Goal: Task Accomplishment & Management: Use online tool/utility

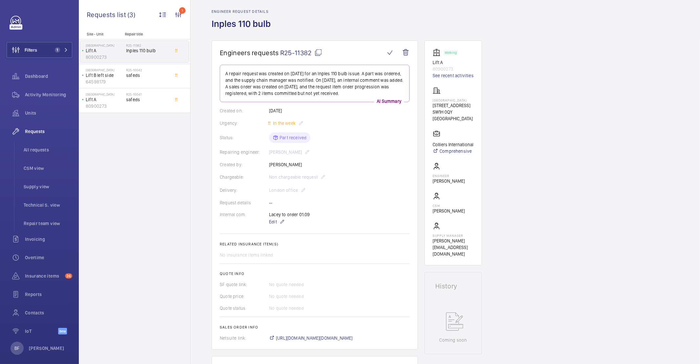
scroll to position [178, 0]
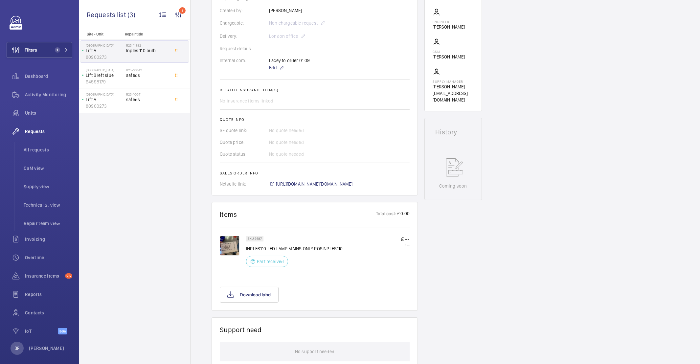
click at [353, 185] on span "https://6461500.app.netsuite.com/app/accounting/transactions/salesord.nl?id=303…" at bounding box center [314, 184] width 77 height 7
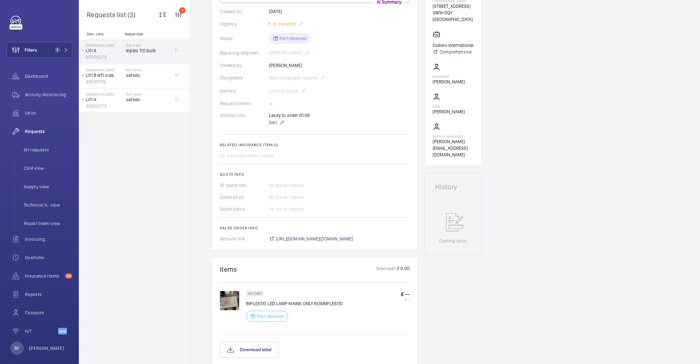
scroll to position [155, 0]
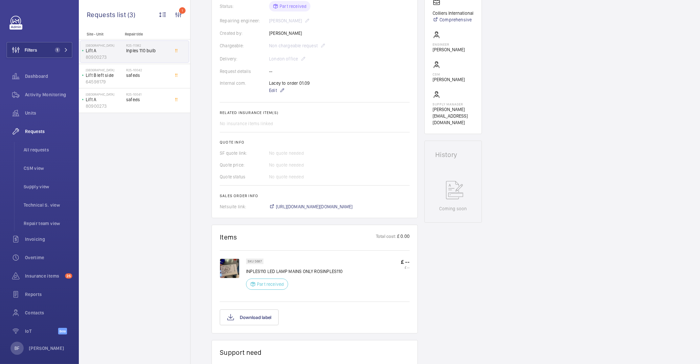
click at [227, 267] on img at bounding box center [230, 269] width 20 height 20
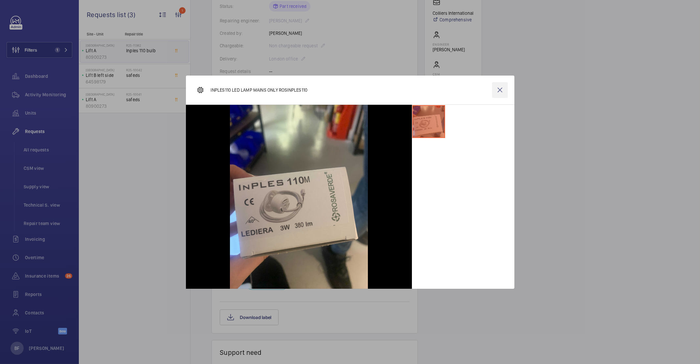
click at [501, 90] on wm-front-icon-button at bounding box center [500, 90] width 16 height 16
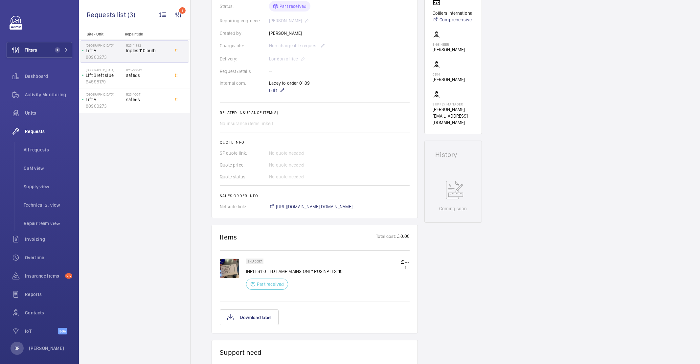
click at [330, 273] on p "INPLES110 LED LAMP MAINS ONLY ROSINPLES110" at bounding box center [294, 271] width 97 height 7
click at [252, 262] on p "SKU 5687" at bounding box center [255, 261] width 14 height 2
click at [258, 263] on p "SKU 5687" at bounding box center [255, 261] width 14 height 2
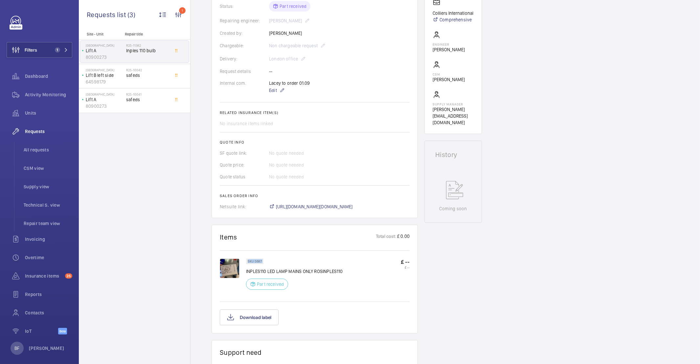
click at [258, 263] on p "SKU 5687" at bounding box center [255, 261] width 14 height 2
click at [229, 271] on img at bounding box center [230, 269] width 20 height 20
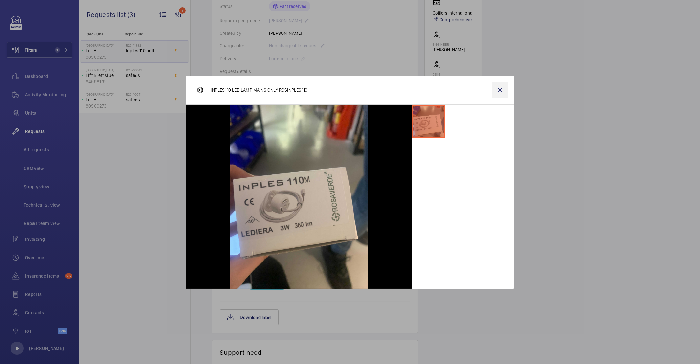
click at [502, 89] on wm-front-icon-button at bounding box center [500, 90] width 16 height 16
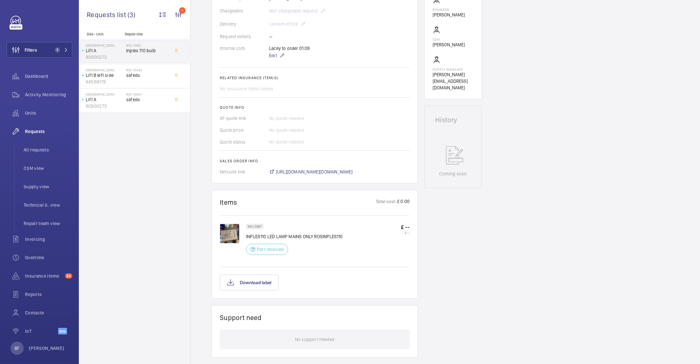
scroll to position [190, 0]
click at [49, 276] on span "Insurance items" at bounding box center [43, 276] width 37 height 7
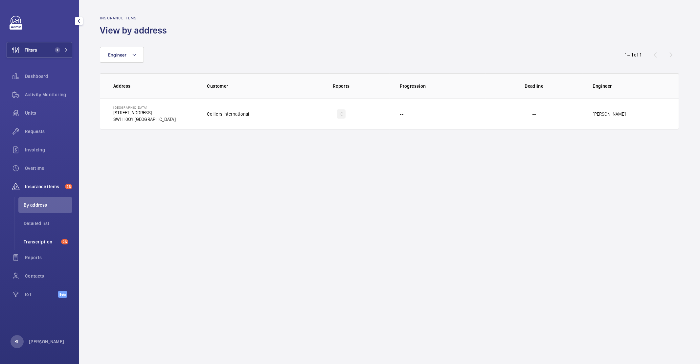
click at [58, 239] on span "Transcription" at bounding box center [41, 242] width 35 height 7
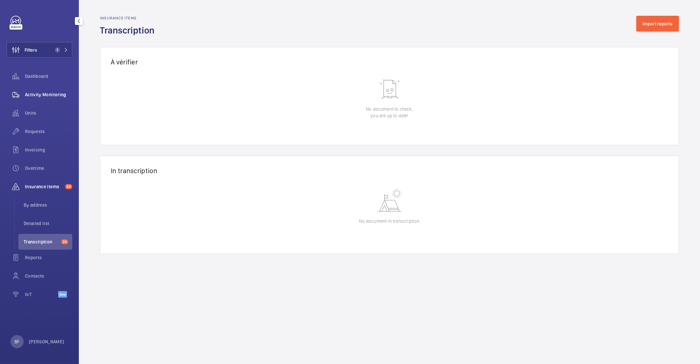
click at [47, 91] on div "Activity Monitoring" at bounding box center [40, 95] width 66 height 16
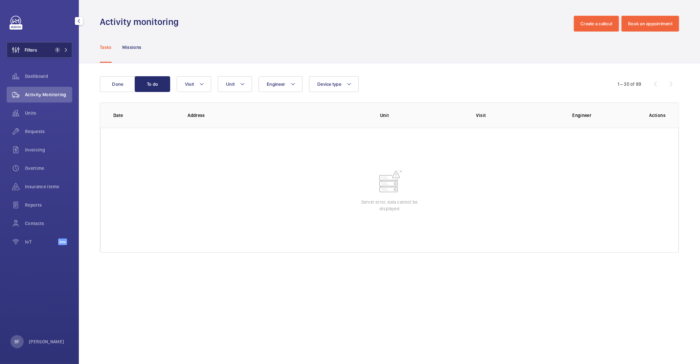
click at [70, 51] on button "Filters 1" at bounding box center [40, 50] width 66 height 16
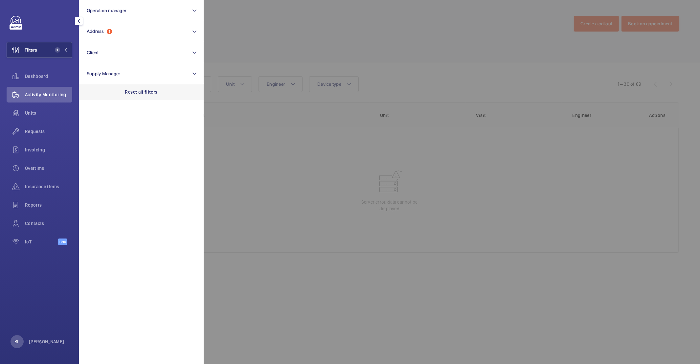
click at [162, 93] on div "Reset all filters" at bounding box center [141, 92] width 125 height 16
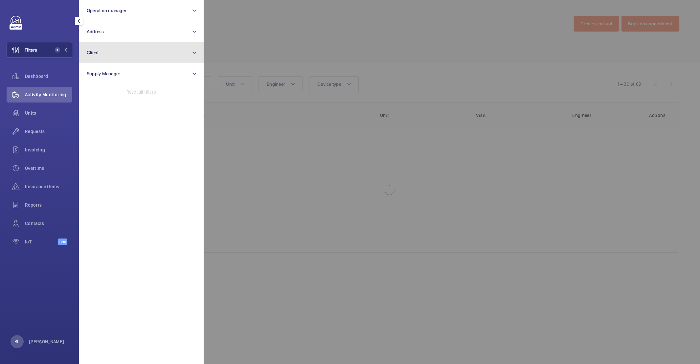
click at [142, 52] on button "Client" at bounding box center [141, 52] width 125 height 21
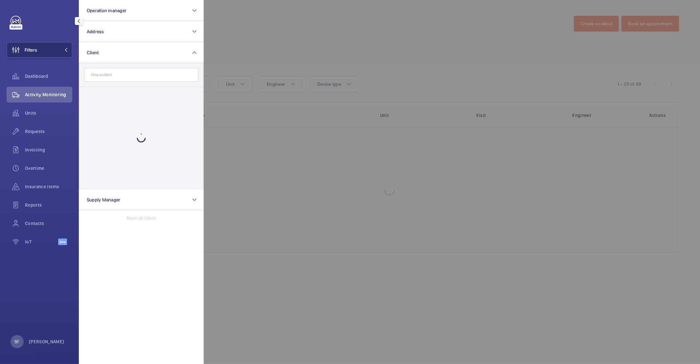
click at [136, 76] on input "text" at bounding box center [141, 75] width 114 height 14
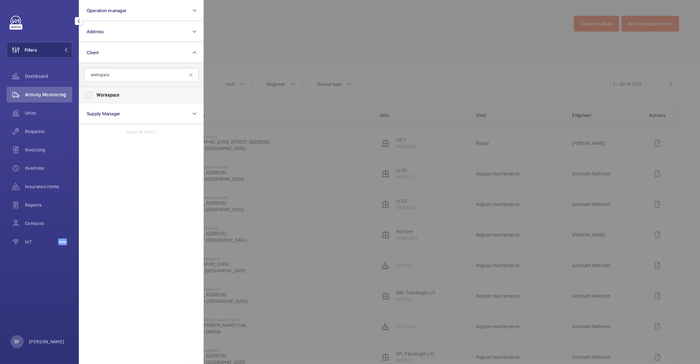
type input "workspace"
click at [113, 95] on span "Workspace" at bounding box center [108, 94] width 23 height 5
click at [95, 95] on input "Workspace" at bounding box center [88, 94] width 13 height 13
checkbox input "true"
click at [277, 40] on div at bounding box center [554, 182] width 700 height 364
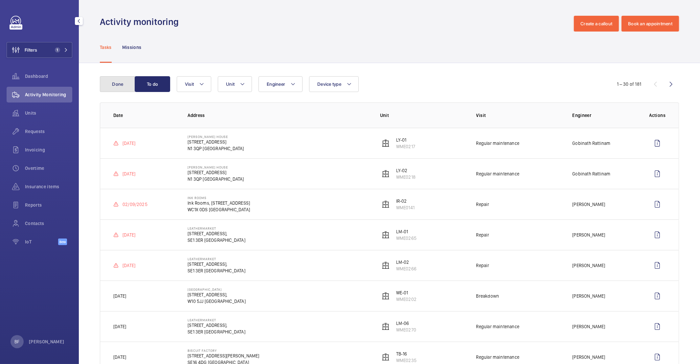
click at [121, 86] on button "Done" at bounding box center [117, 84] width 35 height 16
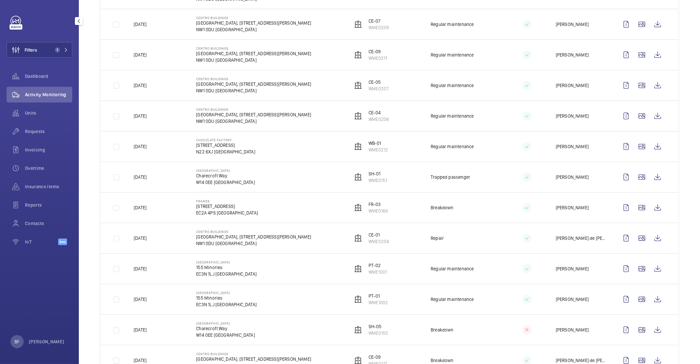
scroll to position [252, 0]
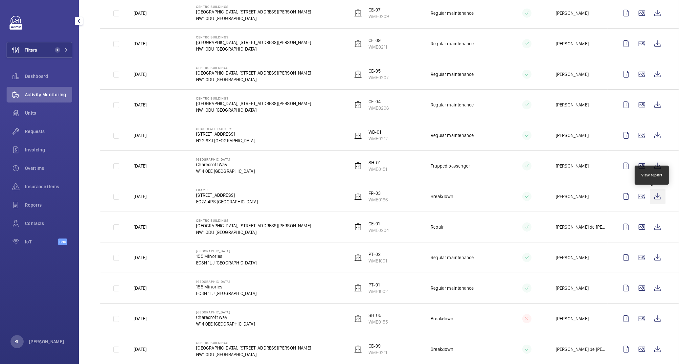
click at [655, 197] on wm-front-icon-button at bounding box center [658, 197] width 16 height 16
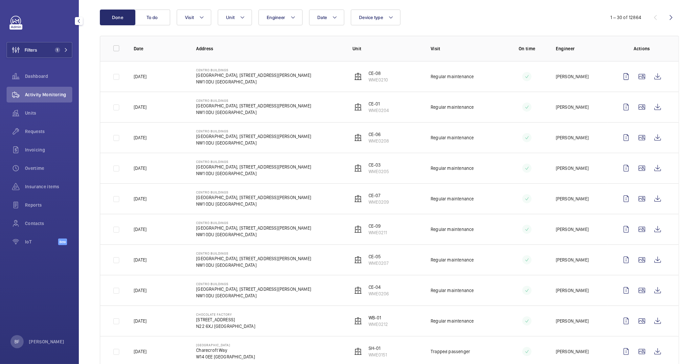
scroll to position [0, 0]
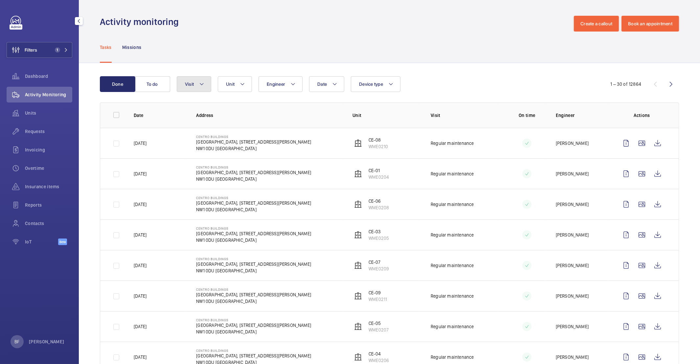
click at [195, 76] on button "Visit" at bounding box center [194, 84] width 35 height 16
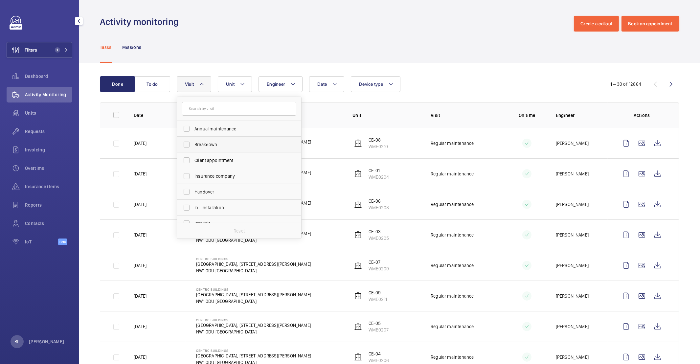
click at [215, 147] on span "Breakdown" at bounding box center [240, 144] width 90 height 7
click at [193, 147] on input "Breakdown" at bounding box center [186, 144] width 13 height 13
checkbox input "true"
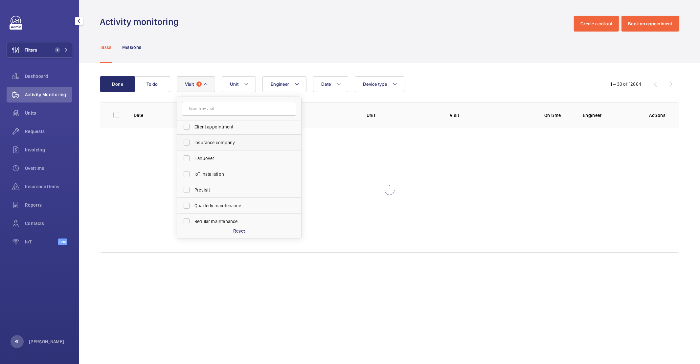
scroll to position [103, 0]
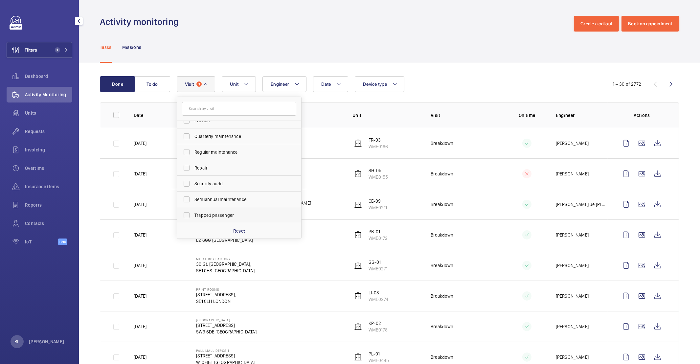
click at [216, 212] on span "Trapped passenger" at bounding box center [240, 215] width 90 height 7
click at [193, 212] on input "Trapped passenger" at bounding box center [186, 215] width 13 height 13
checkbox input "true"
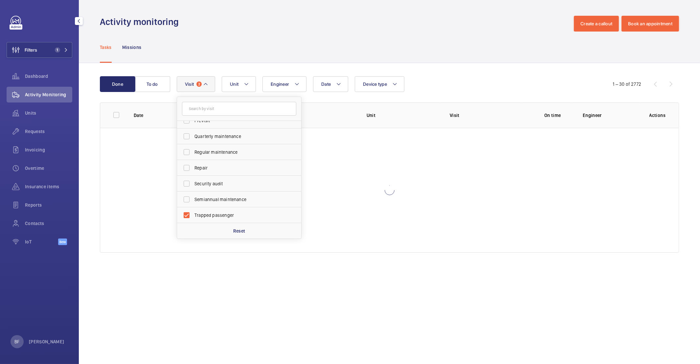
drag, startPoint x: 233, startPoint y: 47, endPoint x: 240, endPoint y: 51, distance: 7.9
click at [233, 47] on div "Tasks Missions" at bounding box center [389, 47] width 579 height 31
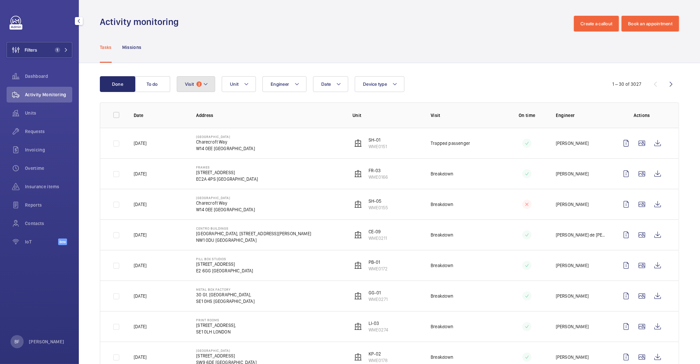
click at [195, 92] on button "Visit 2" at bounding box center [196, 84] width 38 height 16
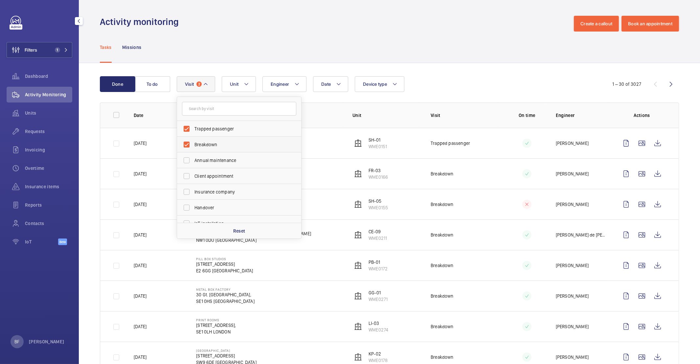
click at [199, 143] on span "Breakdown" at bounding box center [240, 144] width 90 height 7
click at [193, 143] on input "Breakdown" at bounding box center [186, 144] width 13 height 13
checkbox input "false"
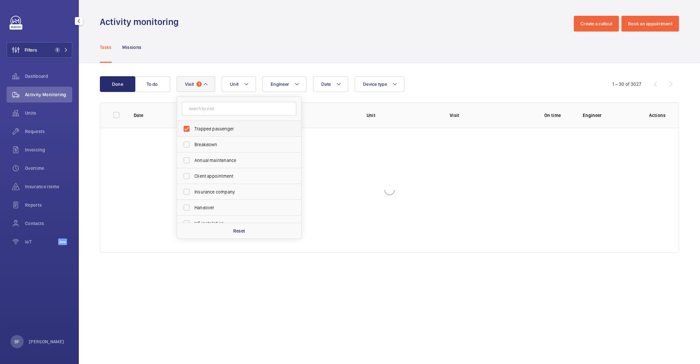
click at [200, 133] on label "Trapped passenger" at bounding box center [234, 129] width 114 height 16
click at [193, 133] on input "Trapped passenger" at bounding box center [186, 128] width 13 height 13
checkbox input "false"
click at [48, 40] on div "Filters 1 Dashboard Activity Monitoring Units Requests Invoicing Overtime Insur…" at bounding box center [40, 134] width 66 height 237
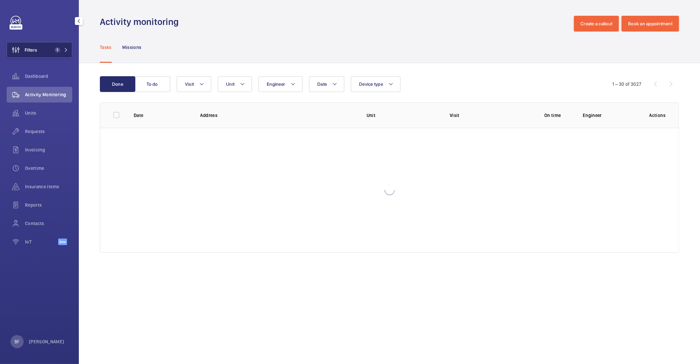
click at [48, 48] on button "Filters 1" at bounding box center [40, 50] width 66 height 16
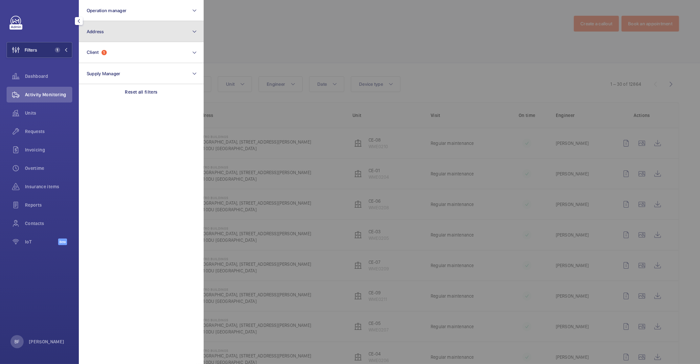
click at [145, 28] on button "Address" at bounding box center [141, 31] width 125 height 21
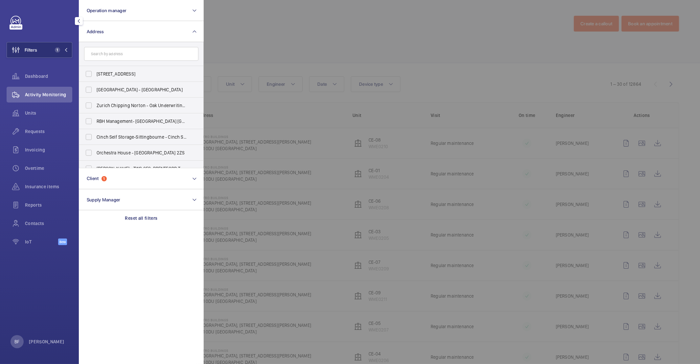
click at [138, 51] on input "text" at bounding box center [141, 54] width 114 height 14
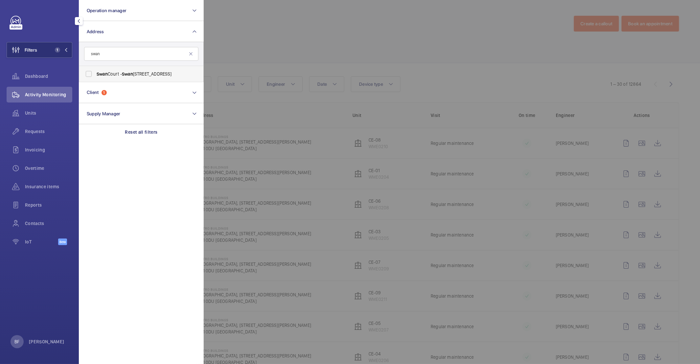
type input "swan"
click at [139, 73] on span "Swan Court - Swan Court, LONDON SW19 4JS" at bounding box center [142, 74] width 90 height 7
click at [95, 73] on input "Swan Court - Swan Court, LONDON SW19 4JS" at bounding box center [88, 73] width 13 height 13
checkbox input "true"
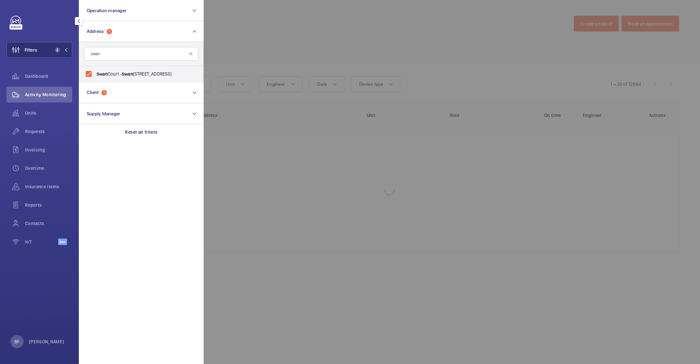
click at [291, 62] on div at bounding box center [554, 182] width 700 height 364
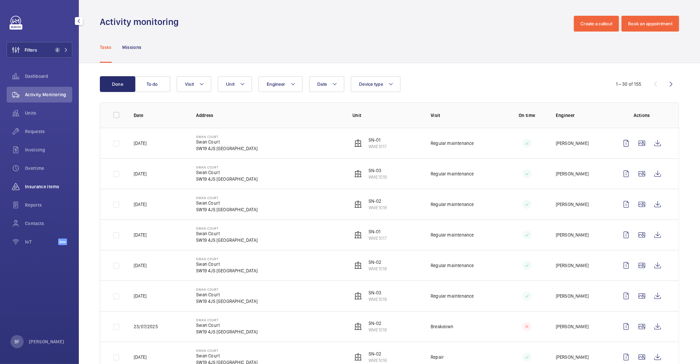
click at [45, 186] on span "Insurance items" at bounding box center [48, 186] width 47 height 7
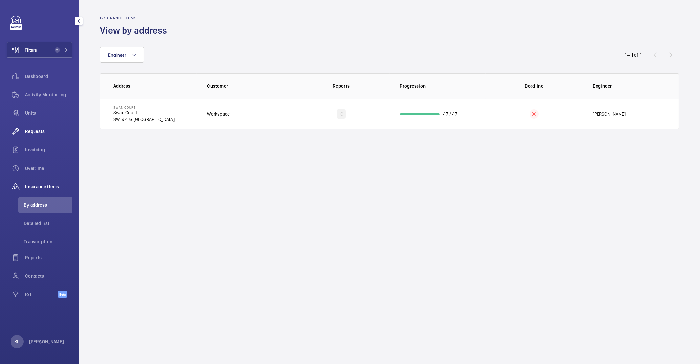
click at [35, 136] on div "Requests" at bounding box center [40, 132] width 66 height 16
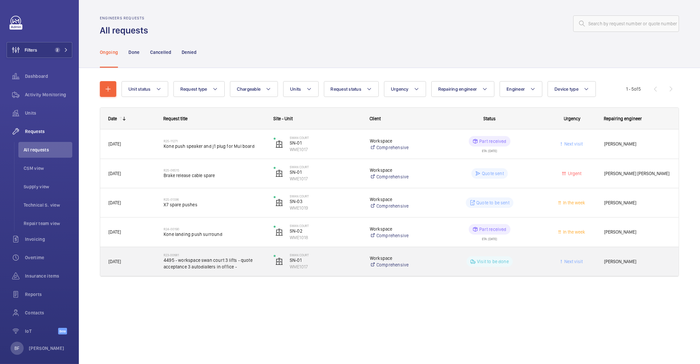
click at [217, 247] on div "R23-00681 4495 - workspace swan court 3 lifts - quote acceptance 3 autodiallers…" at bounding box center [210, 262] width 109 height 30
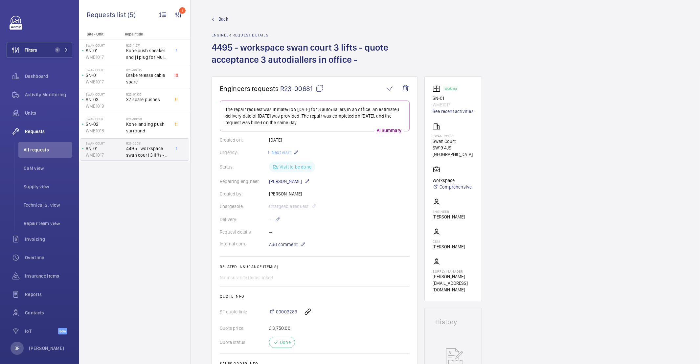
click at [223, 17] on span "Back" at bounding box center [224, 19] width 10 height 7
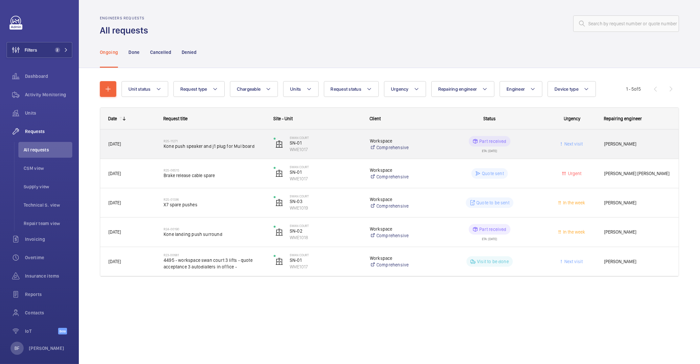
drag, startPoint x: 159, startPoint y: 146, endPoint x: 190, endPoint y: 148, distance: 31.0
click at [190, 148] on div "R25-11271 Kone push speaker and j1 plug for Mul board" at bounding box center [210, 144] width 109 height 30
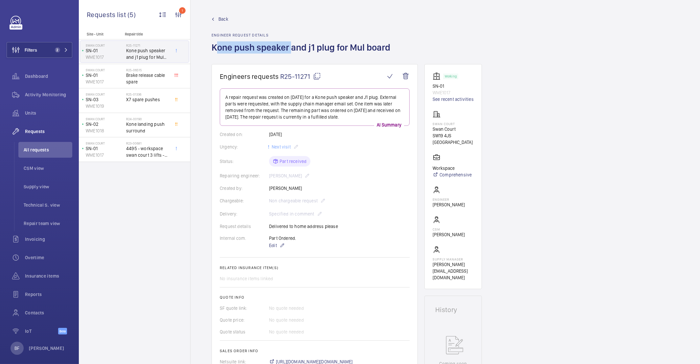
drag, startPoint x: 289, startPoint y: 48, endPoint x: 212, endPoint y: 47, distance: 76.9
click at [212, 47] on h1 "Kone push speaker and j1 plug for Mul board" at bounding box center [303, 52] width 183 height 23
copy h1 "Kone push speaker"
click at [223, 21] on span "Back" at bounding box center [224, 19] width 10 height 7
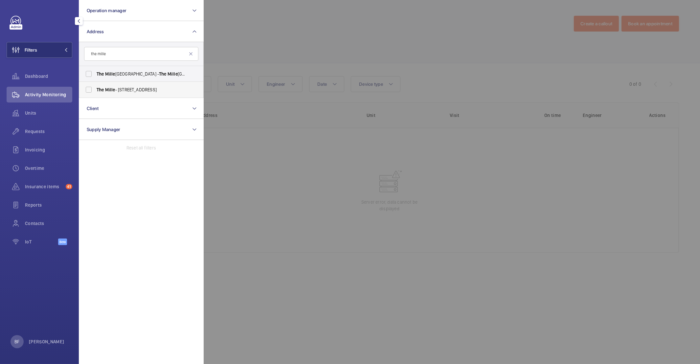
type input "the mille"
click at [163, 92] on span "The Mille - 1000 Great West Rd, BRENTFORD TW8 9DW" at bounding box center [142, 89] width 90 height 7
click at [95, 92] on input "The Mille - 1000 Great West Rd, BRENTFORD TW8 9DW" at bounding box center [88, 89] width 13 height 13
checkbox input "true"
click at [322, 44] on div at bounding box center [554, 182] width 700 height 364
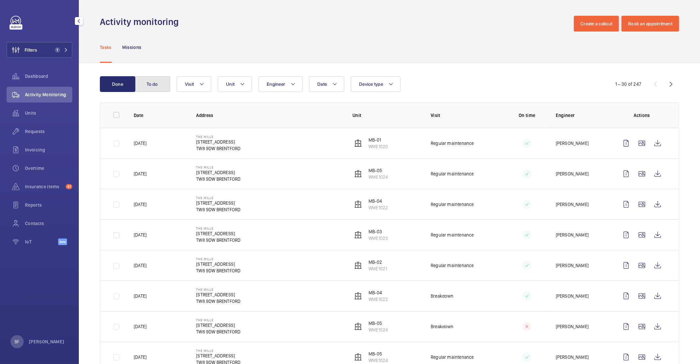
click at [160, 83] on button "To do" at bounding box center [152, 84] width 35 height 16
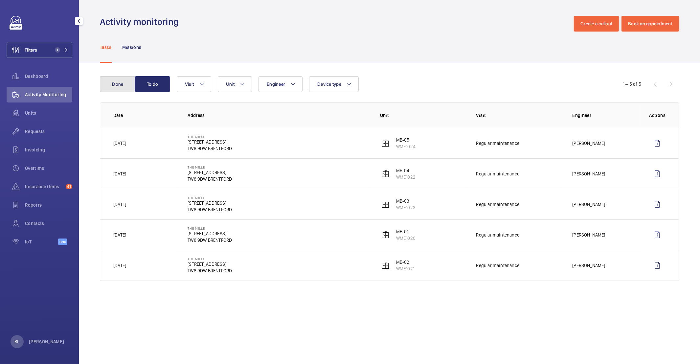
click at [122, 88] on button "Done" at bounding box center [117, 84] width 35 height 16
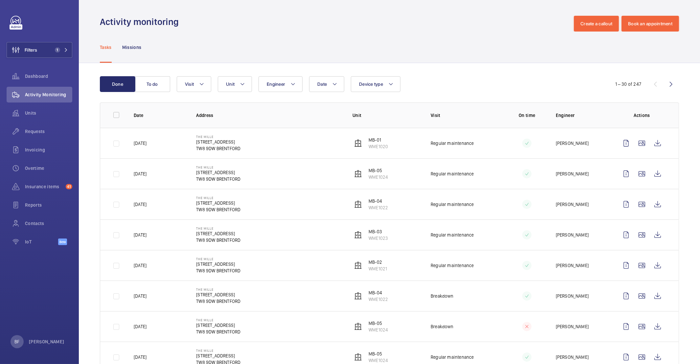
drag, startPoint x: 196, startPoint y: 137, endPoint x: 241, endPoint y: 151, distance: 47.4
click at [241, 151] on td "The Mille 1000 Great West Rd TW8 9DW BRENTFORD" at bounding box center [264, 143] width 156 height 31
copy div "The Mille 1000 Great West Rd TW8 9DW BRENTFORD"
drag, startPoint x: 390, startPoint y: 177, endPoint x: 367, endPoint y: 171, distance: 23.6
click at [367, 171] on td "MB-05 WME1024" at bounding box center [381, 173] width 78 height 31
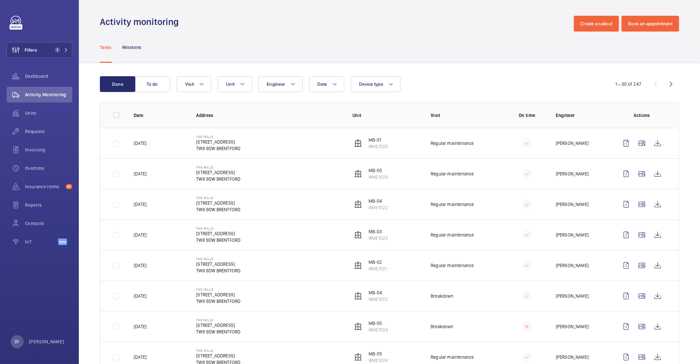
copy div "MB-05 WME1024"
click at [45, 190] on div "Insurance items 41" at bounding box center [40, 187] width 66 height 16
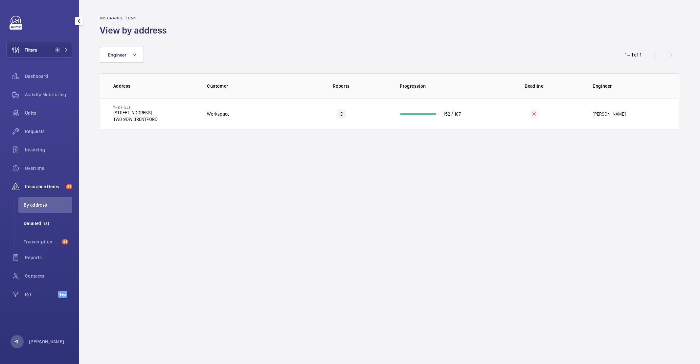
click at [50, 223] on span "Detailed list" at bounding box center [48, 223] width 49 height 7
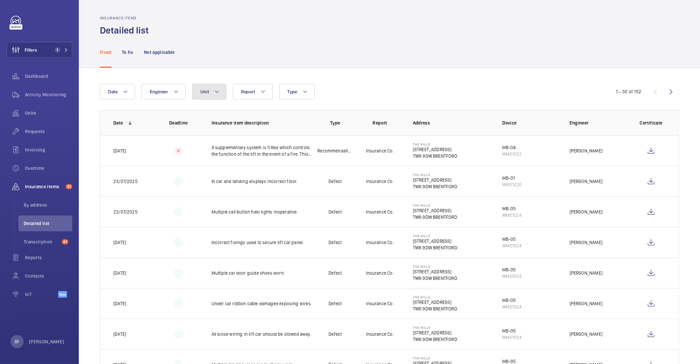
click at [218, 91] on mat-icon at bounding box center [216, 92] width 5 height 8
type input "mb-05"
click at [258, 153] on span "MB-05 , WME1024" at bounding box center [261, 152] width 76 height 7
click at [213, 153] on input "MB-05 , WME1024" at bounding box center [206, 152] width 13 height 13
checkbox input "true"
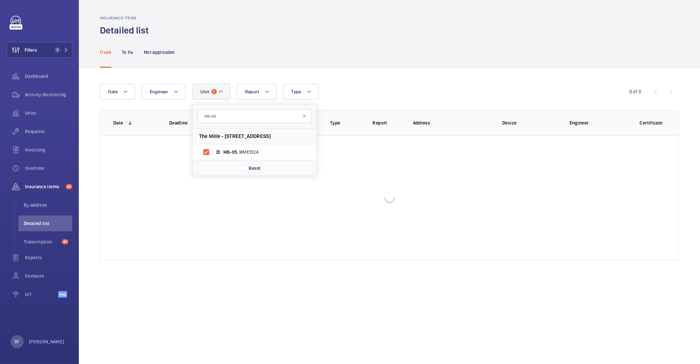
click at [355, 64] on div "Fixed To fix Not applicable" at bounding box center [389, 51] width 579 height 31
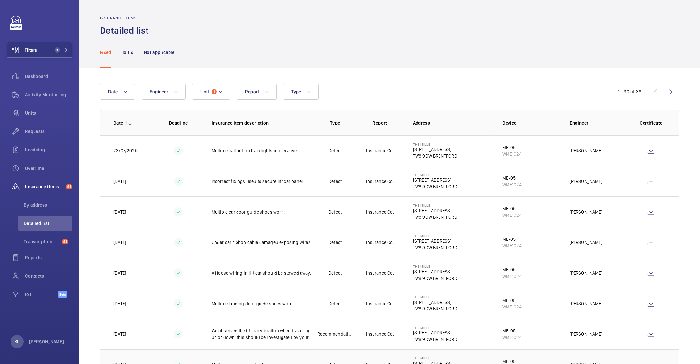
scroll to position [1, 0]
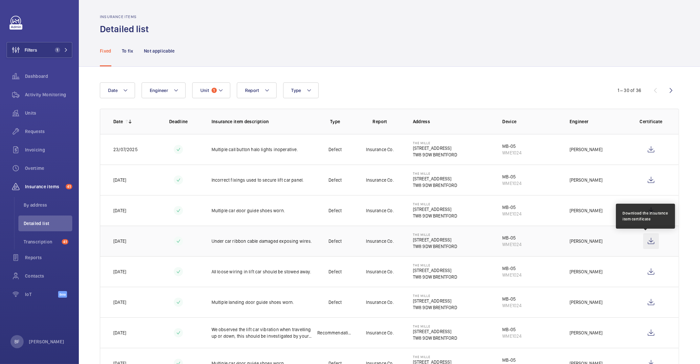
click at [645, 244] on wm-front-icon-button at bounding box center [651, 241] width 16 height 16
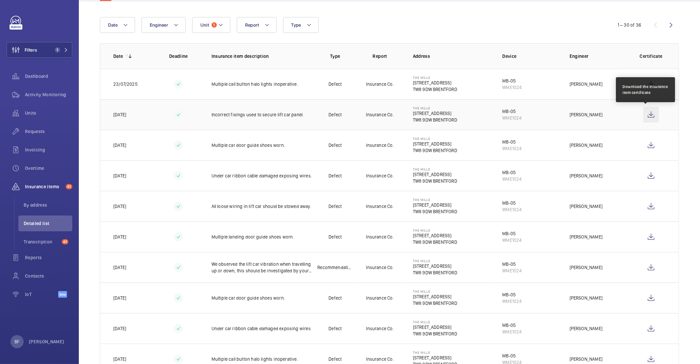
click at [646, 117] on wm-front-icon-button at bounding box center [651, 115] width 16 height 16
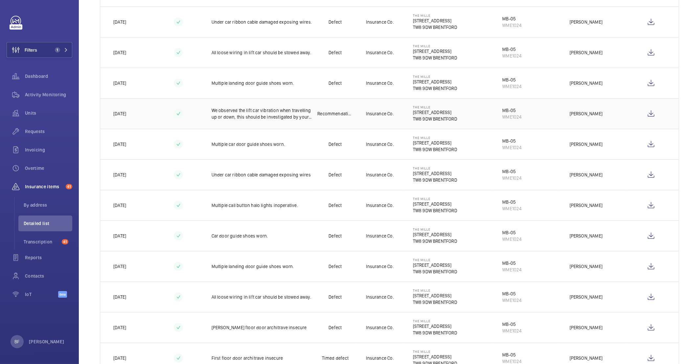
scroll to position [109, 0]
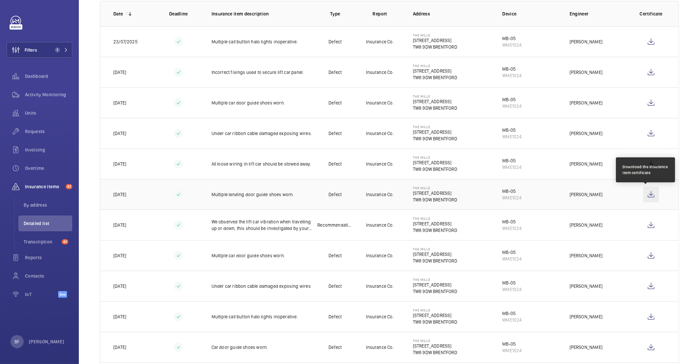
click at [649, 195] on wm-front-icon-button at bounding box center [651, 195] width 16 height 16
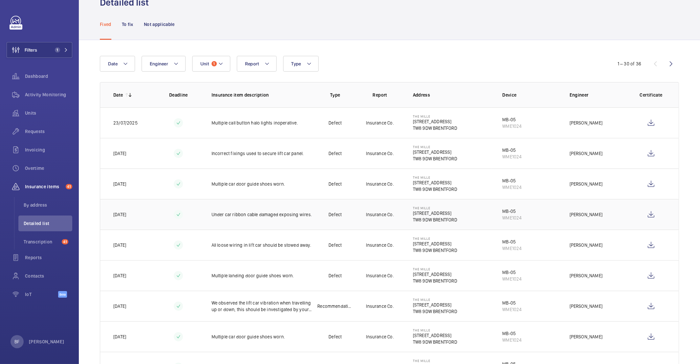
scroll to position [0, 0]
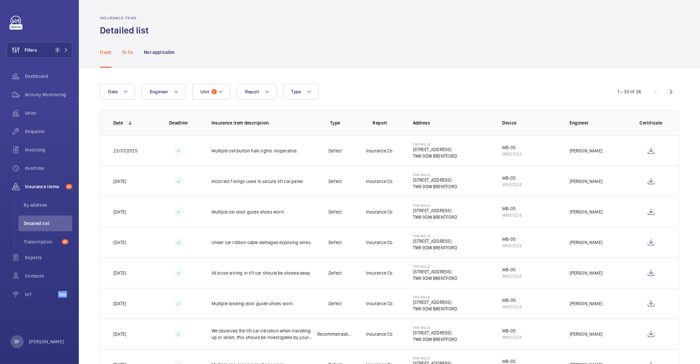
click at [129, 53] on p "To fix" at bounding box center [128, 52] width 12 height 7
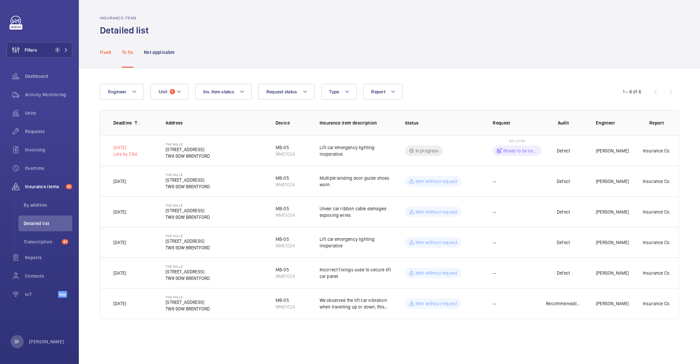
click at [106, 52] on p "Fixed" at bounding box center [106, 52] width 12 height 7
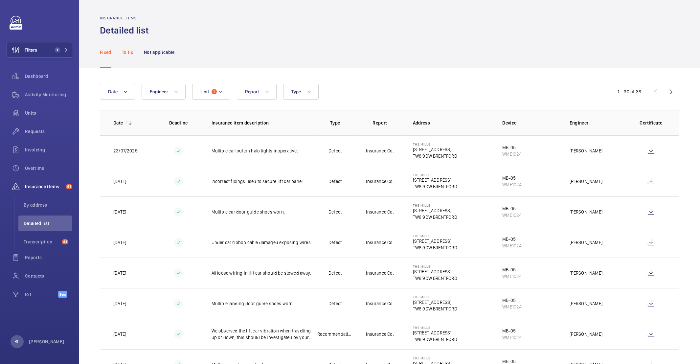
click at [122, 50] on p "To fix" at bounding box center [128, 52] width 12 height 7
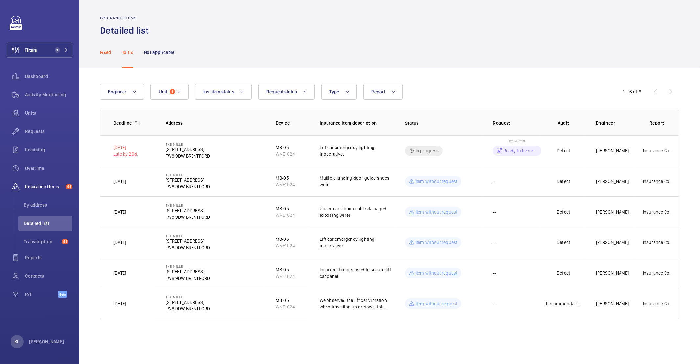
click at [101, 51] on p "Fixed" at bounding box center [106, 52] width 12 height 7
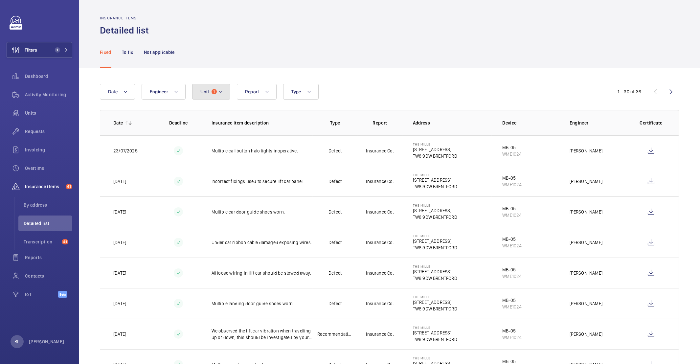
click at [224, 94] on button "Unit 1" at bounding box center [211, 92] width 38 height 16
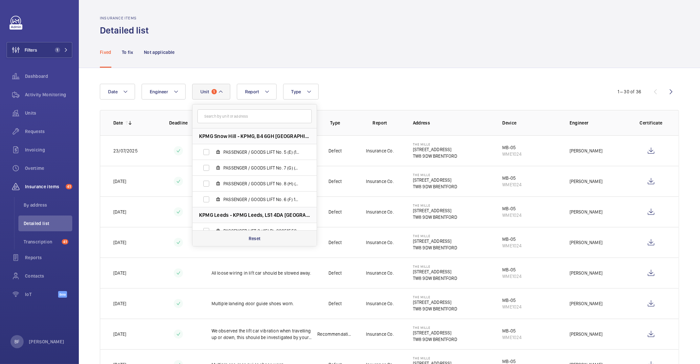
click at [232, 239] on div "Reset" at bounding box center [255, 238] width 124 height 16
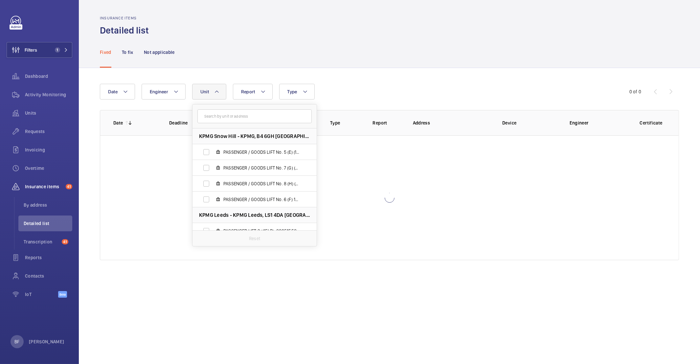
click at [429, 63] on div "Fixed To fix Not applicable" at bounding box center [389, 51] width 579 height 31
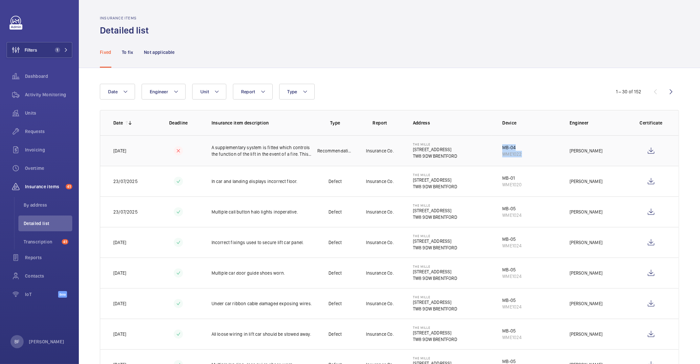
drag, startPoint x: 519, startPoint y: 154, endPoint x: 493, endPoint y: 146, distance: 27.5
click at [493, 146] on td "MB-04 WME1022" at bounding box center [525, 150] width 67 height 31
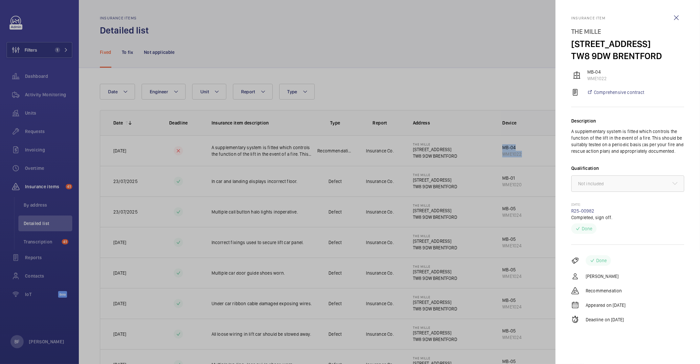
copy div "MB-04 WME1022"
click at [680, 19] on wm-front-icon-button at bounding box center [677, 18] width 16 height 16
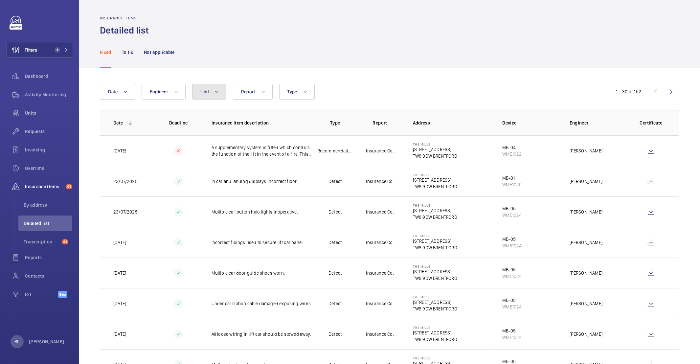
click at [199, 95] on button "Unit" at bounding box center [209, 92] width 34 height 16
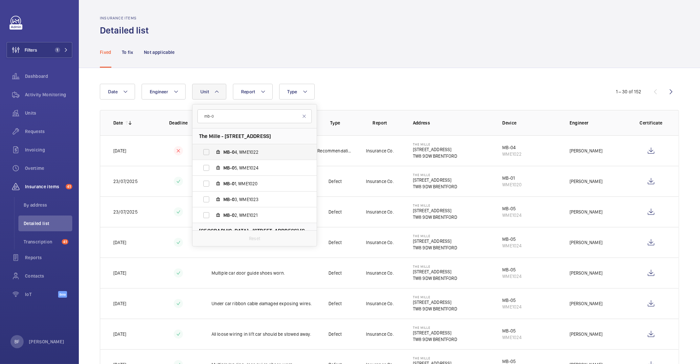
type input "mb-0"
click at [270, 152] on span "MB-0 4, WME1022" at bounding box center [261, 152] width 76 height 7
click at [213, 152] on input "MB-0 4, WME1022" at bounding box center [206, 152] width 13 height 13
checkbox input "true"
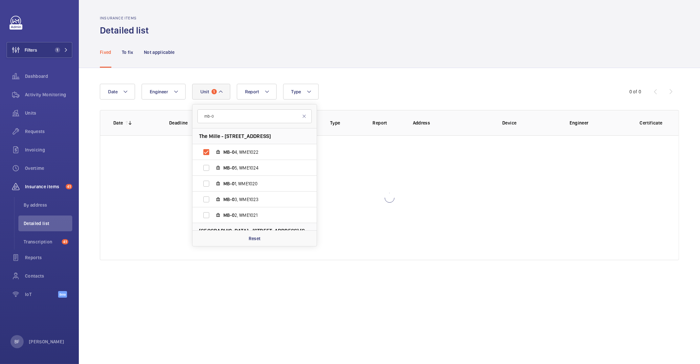
click at [338, 77] on div "Date Engineer Unit 1 mb-0 The Mille - 1000 Great West Rd, TW8 9DW BRENTFORD MB-…" at bounding box center [389, 172] width 621 height 208
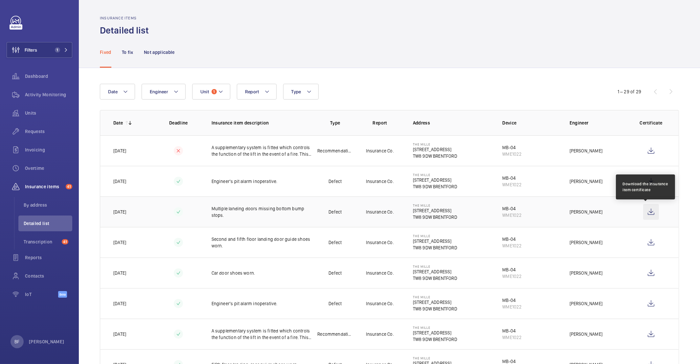
click at [650, 210] on wm-front-icon-button at bounding box center [651, 212] width 16 height 16
click at [205, 94] on span "Unit" at bounding box center [204, 91] width 9 height 5
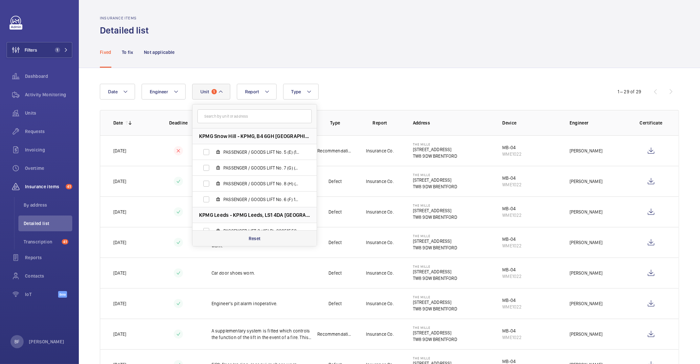
click at [261, 240] on div "Reset" at bounding box center [255, 238] width 124 height 16
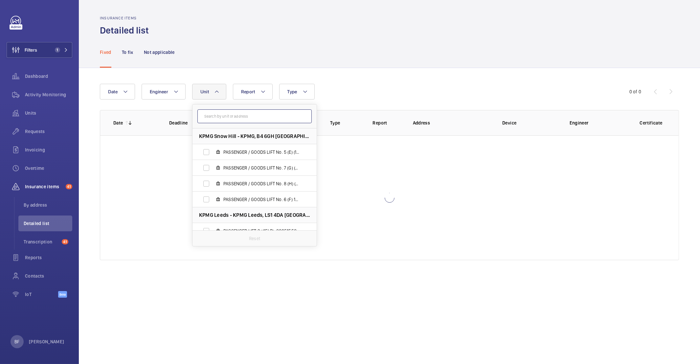
click at [227, 120] on input "text" at bounding box center [255, 116] width 114 height 14
click at [500, 82] on div "Date Engineer Unit KPMG Snow Hill - KPMG, B4 6GH BIRMINGHAM PASSENGER / GOODS L…" at bounding box center [389, 172] width 621 height 208
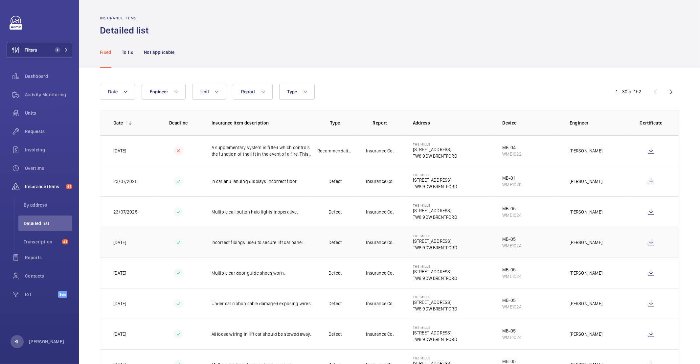
scroll to position [308, 0]
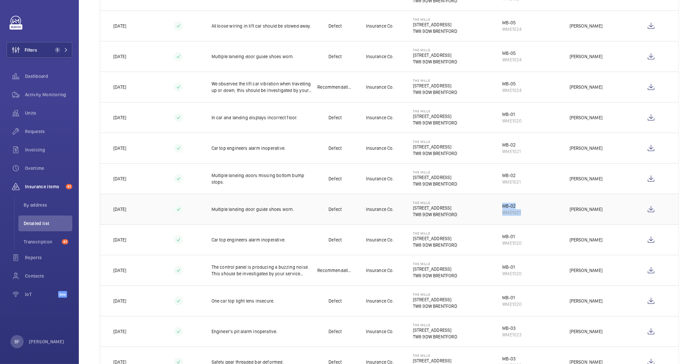
drag, startPoint x: 523, startPoint y: 214, endPoint x: 494, endPoint y: 209, distance: 29.9
click at [494, 209] on td "MB-02 WME1021" at bounding box center [525, 209] width 67 height 31
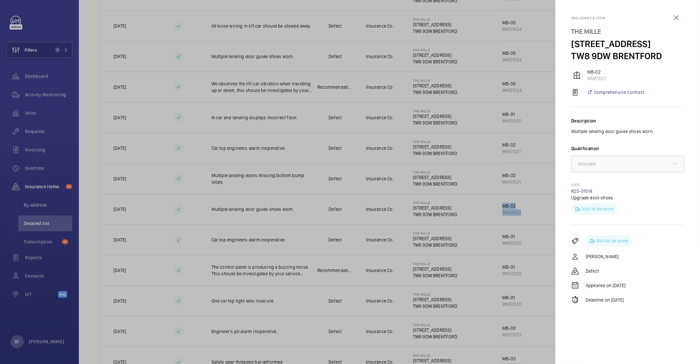
copy div "MB-02 WME1021"
click at [680, 17] on wm-front-icon-button at bounding box center [677, 18] width 16 height 16
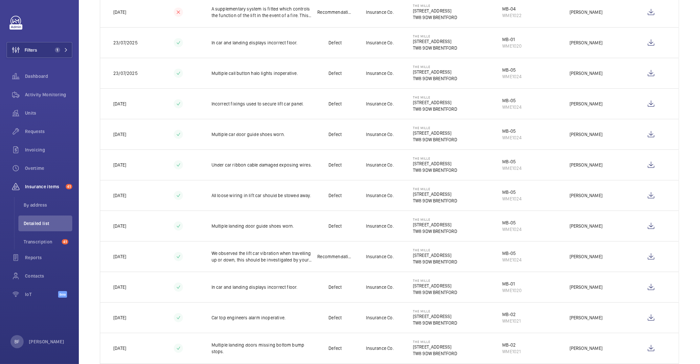
scroll to position [0, 0]
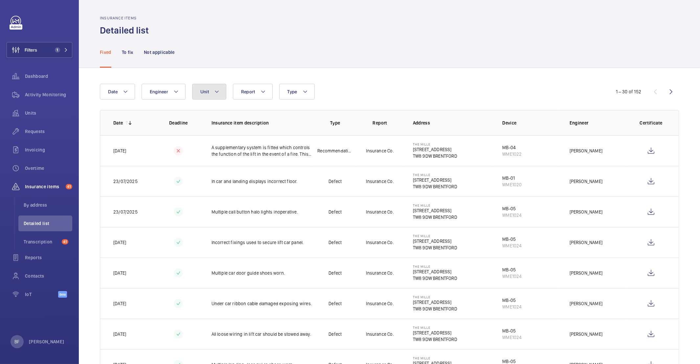
click at [214, 94] on button "Unit" at bounding box center [209, 92] width 34 height 16
type input "mb-02"
click at [245, 149] on span "MB-02 , WME1021" at bounding box center [261, 152] width 76 height 7
click at [213, 149] on input "MB-02 , WME1021" at bounding box center [206, 152] width 13 height 13
checkbox input "true"
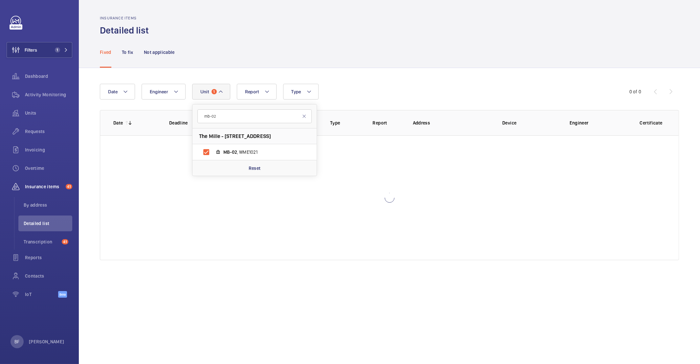
click at [388, 75] on div "Date Engineer Unit 1 mb-02 The Mille - 1000 Great West Rd, TW8 9DW BRENTFORD MB…" at bounding box center [389, 172] width 621 height 208
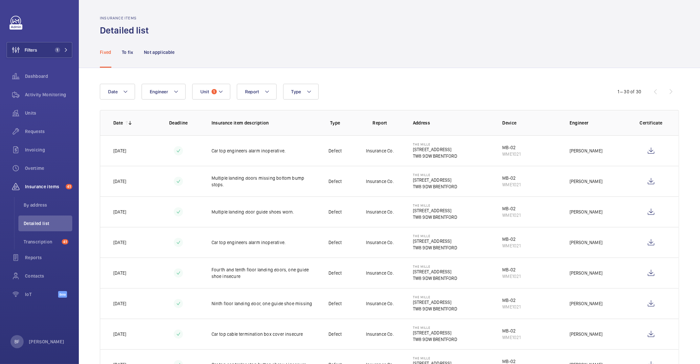
click at [482, 57] on div "Fixed To fix Not applicable" at bounding box center [389, 51] width 579 height 31
click at [61, 48] on span "1" at bounding box center [60, 49] width 16 height 5
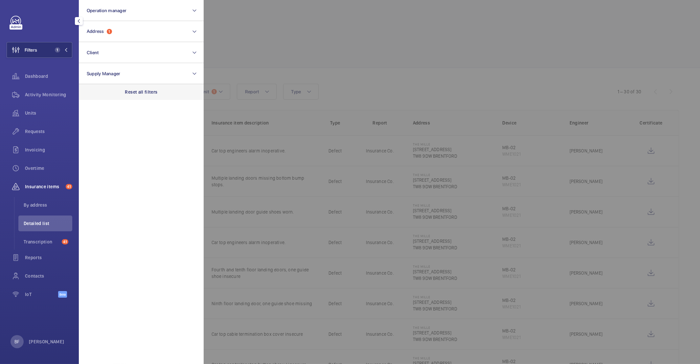
click at [148, 93] on p "Reset all filters" at bounding box center [141, 92] width 33 height 7
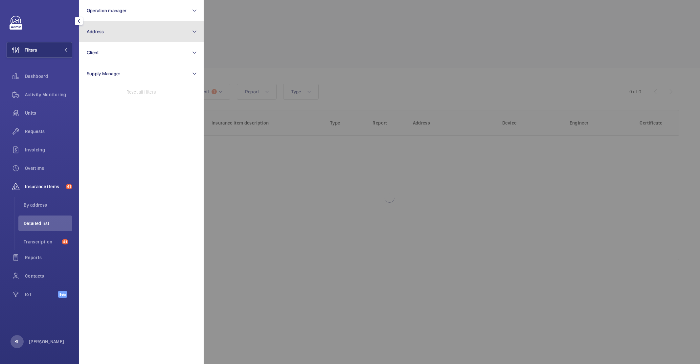
click at [152, 21] on button "Address" at bounding box center [141, 31] width 125 height 21
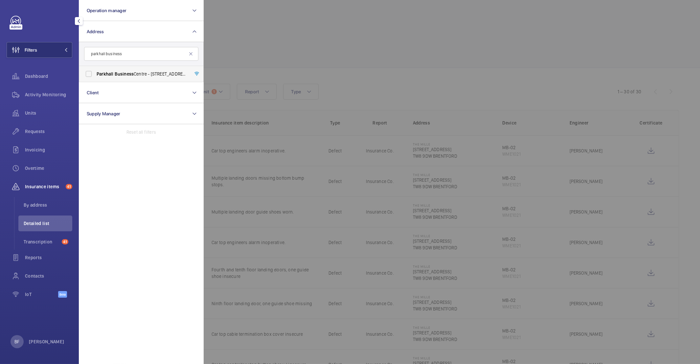
type input "parkhall business"
click at [146, 77] on span "Parkhall Business Centre - 40 Martell Road, Dulwich, LONDON SE21 8EN" at bounding box center [142, 74] width 90 height 7
click at [95, 77] on input "Parkhall Business Centre - 40 Martell Road, Dulwich, LONDON SE21 8EN" at bounding box center [88, 73] width 13 height 13
checkbox input "true"
click at [263, 62] on div at bounding box center [554, 182] width 700 height 364
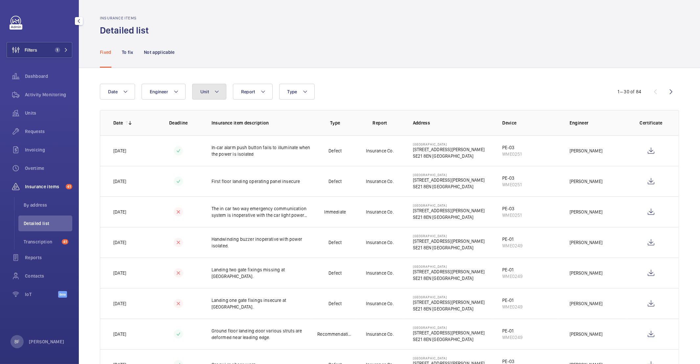
click at [211, 97] on button "Unit" at bounding box center [209, 92] width 34 height 16
type input "PE-02"
click at [267, 146] on label "PE-02 , WME0250" at bounding box center [250, 152] width 114 height 16
click at [213, 146] on input "PE-02 , WME0250" at bounding box center [206, 152] width 13 height 13
checkbox input "true"
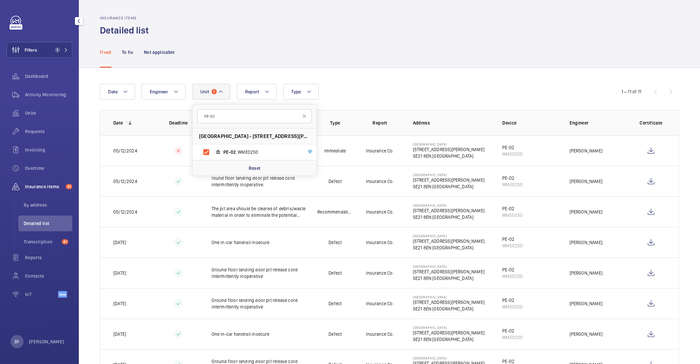
click at [352, 70] on div "Date Engineer Unit 1 PE-02 Parkhall Business Centre - 40 Martell Road, Dulwich,…" at bounding box center [389, 278] width 621 height 420
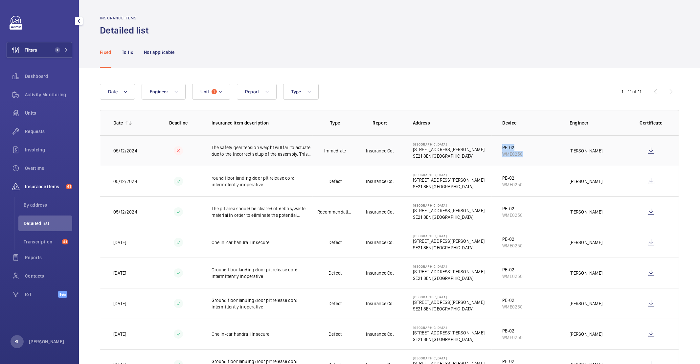
drag, startPoint x: 520, startPoint y: 156, endPoint x: 497, endPoint y: 147, distance: 25.1
click at [497, 147] on td "PE-02 WME0250" at bounding box center [525, 150] width 67 height 31
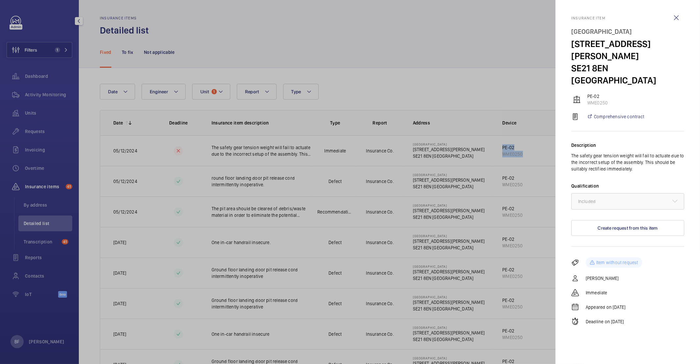
copy div "PE-02 WME0250"
click at [679, 18] on wm-front-icon-button at bounding box center [677, 18] width 16 height 16
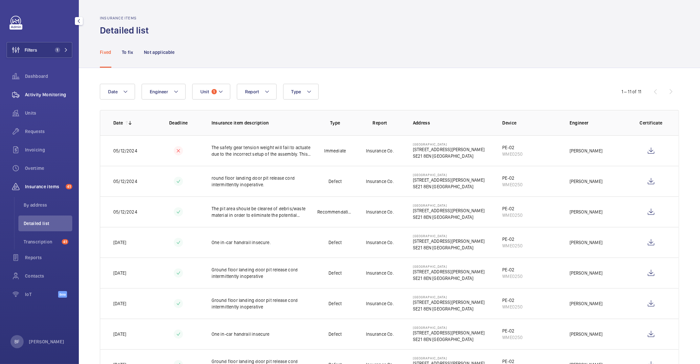
click at [41, 97] on span "Activity Monitoring" at bounding box center [48, 94] width 47 height 7
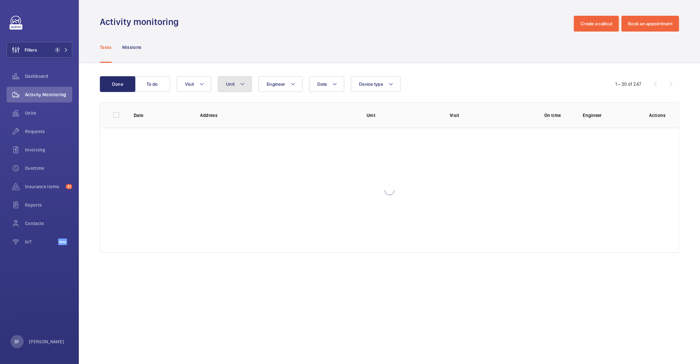
click at [223, 87] on button "Unit" at bounding box center [235, 84] width 34 height 16
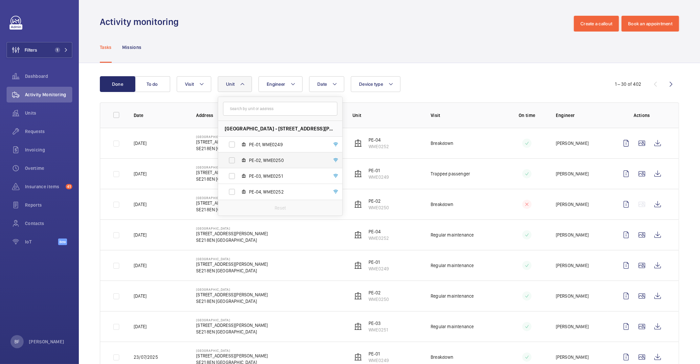
click at [263, 160] on span "PE-02, WME0250" at bounding box center [287, 160] width 76 height 7
click at [239, 160] on input "PE-02, WME0250" at bounding box center [231, 160] width 13 height 13
checkbox input "true"
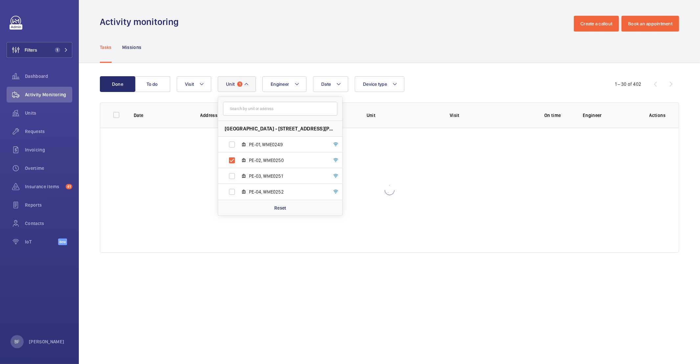
click at [281, 58] on div "Tasks Missions" at bounding box center [389, 47] width 579 height 31
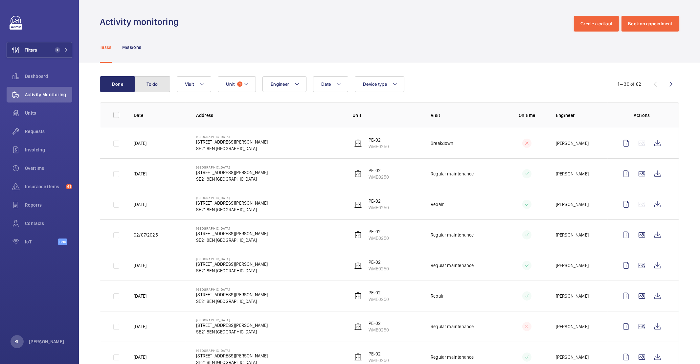
click at [157, 86] on button "To do" at bounding box center [152, 84] width 35 height 16
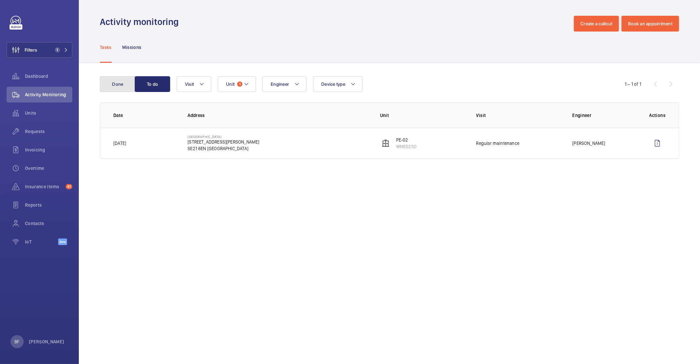
click at [114, 86] on button "Done" at bounding box center [117, 84] width 35 height 16
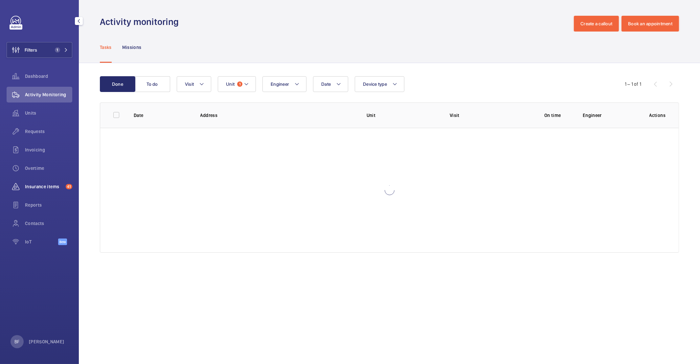
click at [42, 188] on span "Insurance items" at bounding box center [44, 186] width 38 height 7
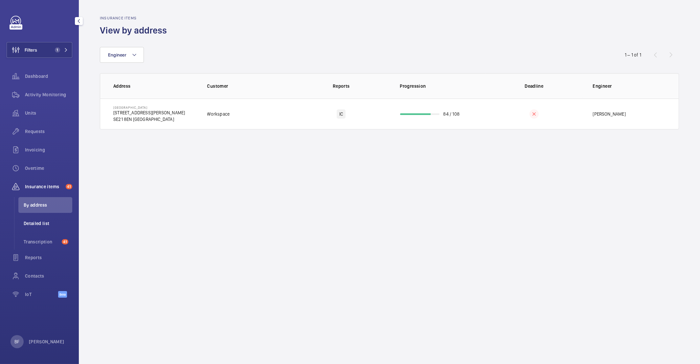
click at [48, 226] on span "Detailed list" at bounding box center [48, 223] width 49 height 7
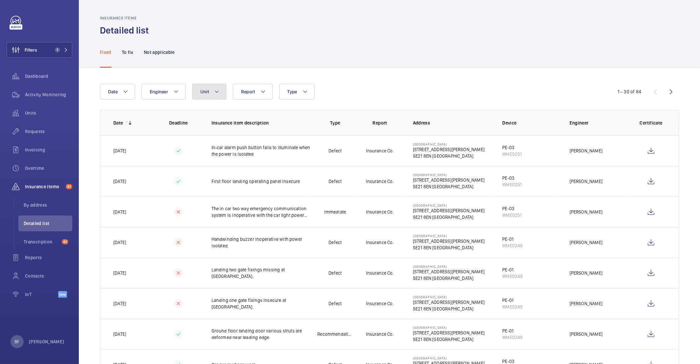
click at [207, 96] on button "Unit" at bounding box center [209, 92] width 34 height 16
type input "PE-02"
click at [256, 149] on label "PE-02 , WME0250" at bounding box center [250, 152] width 114 height 16
click at [213, 149] on input "PE-02 , WME0250" at bounding box center [206, 152] width 13 height 13
checkbox input "true"
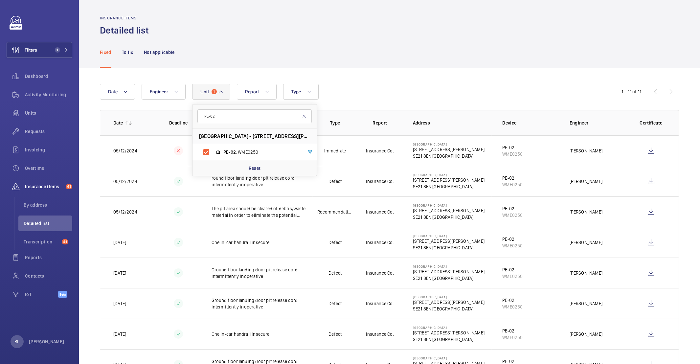
click at [345, 52] on div "Fixed To fix Not applicable" at bounding box center [389, 51] width 579 height 31
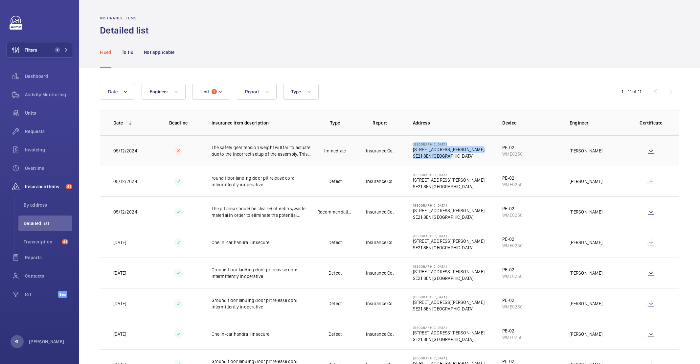
drag, startPoint x: 448, startPoint y: 155, endPoint x: 409, endPoint y: 142, distance: 40.9
click at [409, 142] on td "Parkhall Business Centre 40 Martell Road, Dulwich SE21 8EN LONDON" at bounding box center [448, 150] width 90 height 31
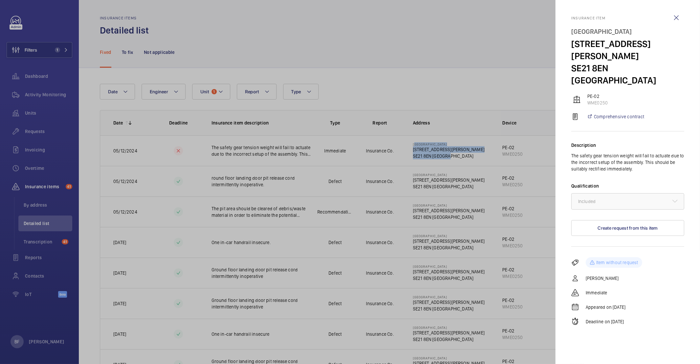
copy div "Parkhall Business Centre 40 Martell Road, Dulwich SE21 8EN LONDON"
click at [675, 13] on wm-front-icon-button at bounding box center [677, 18] width 16 height 16
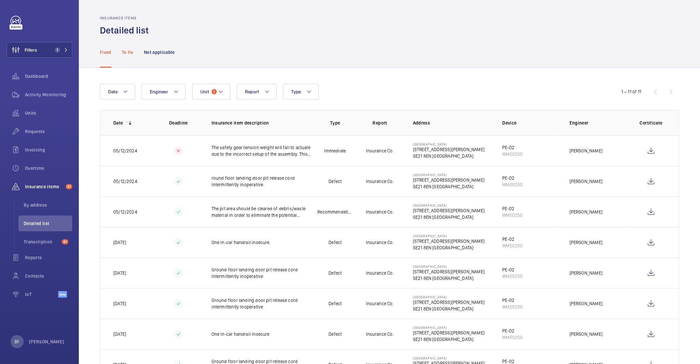
click at [125, 52] on p "To fix" at bounding box center [128, 52] width 12 height 7
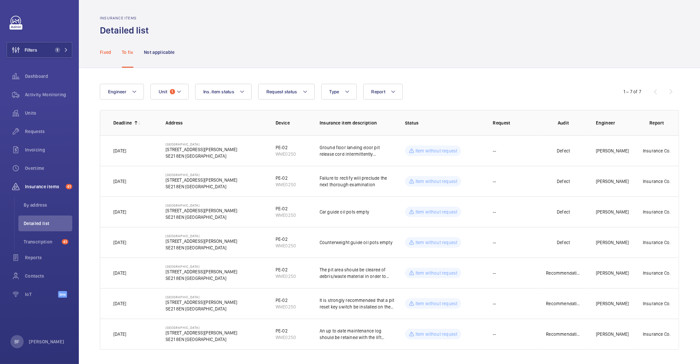
click at [110, 52] on p "Fixed" at bounding box center [106, 52] width 12 height 7
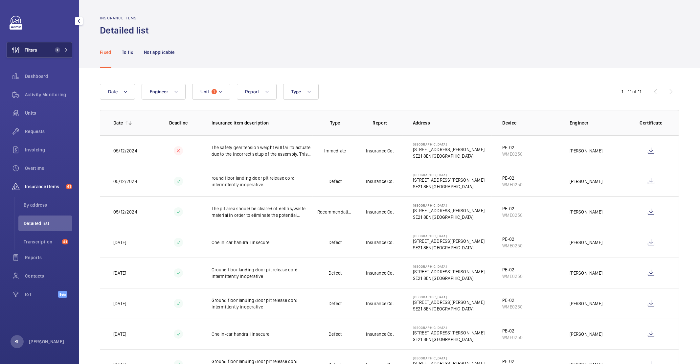
click at [38, 54] on button "Filters 1" at bounding box center [40, 50] width 66 height 16
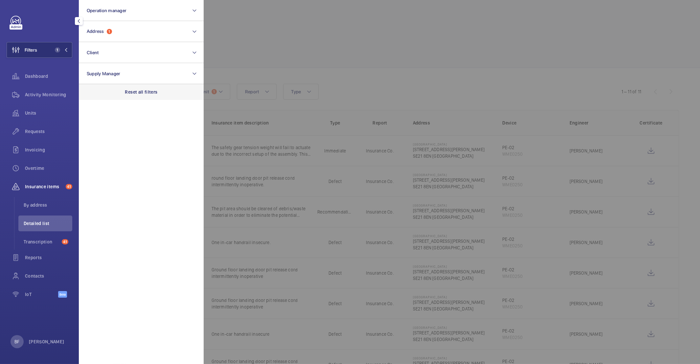
click at [136, 96] on div "Reset all filters" at bounding box center [141, 92] width 125 height 16
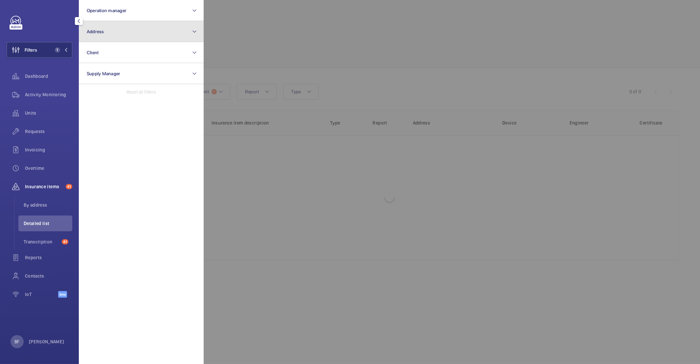
click at [129, 35] on button "Address" at bounding box center [141, 31] width 125 height 21
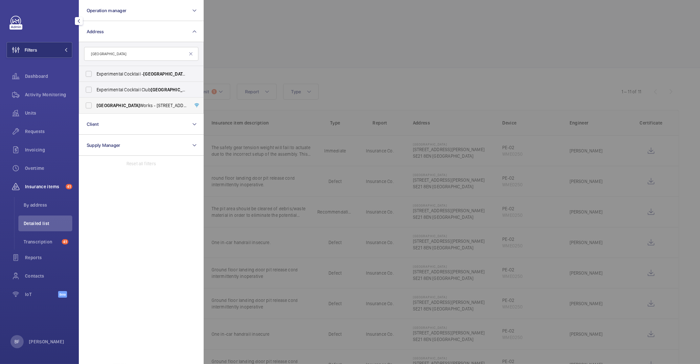
type input "CHINA"
click at [136, 108] on span "China Works - 100 Black Prince Road, LONDON SE1 7SJ" at bounding box center [142, 105] width 90 height 7
click at [95, 108] on input "China Works - 100 Black Prince Road, LONDON SE1 7SJ" at bounding box center [88, 105] width 13 height 13
checkbox input "true"
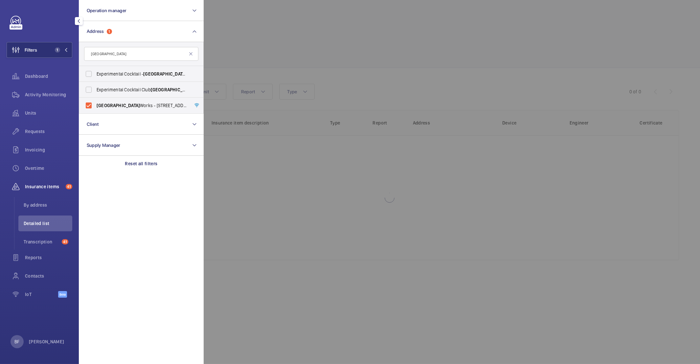
click at [267, 70] on div at bounding box center [554, 182] width 700 height 364
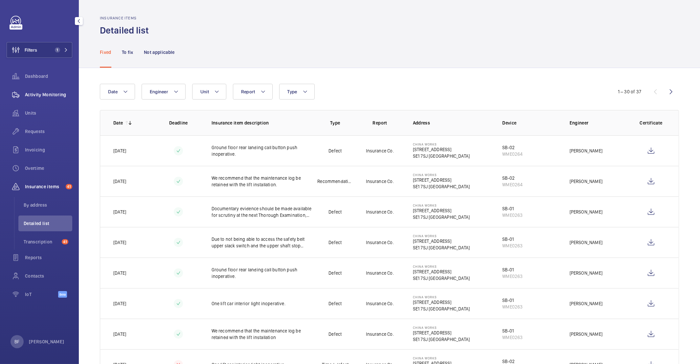
click at [38, 97] on span "Activity Monitoring" at bounding box center [48, 94] width 47 height 7
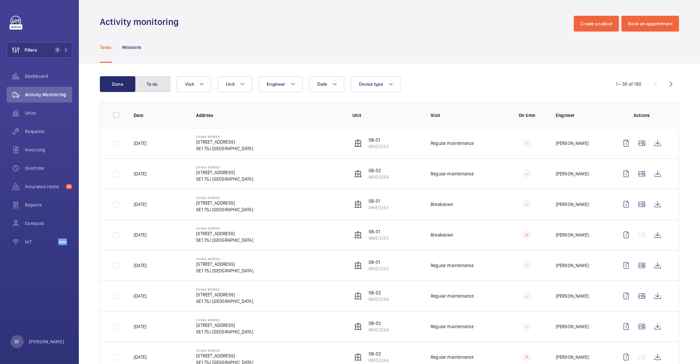
click at [147, 87] on button "To do" at bounding box center [152, 84] width 35 height 16
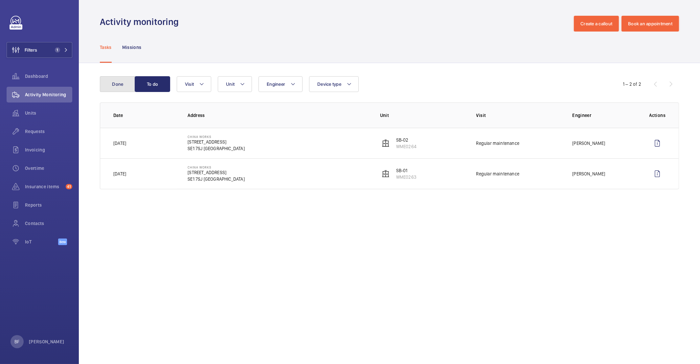
click at [119, 82] on button "Done" at bounding box center [117, 84] width 35 height 16
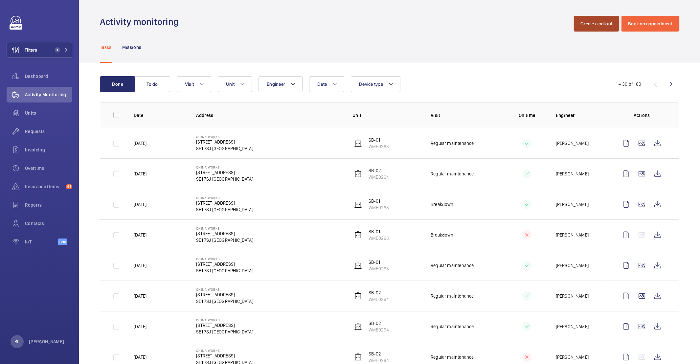
click at [584, 26] on button "Create a callout" at bounding box center [596, 24] width 45 height 16
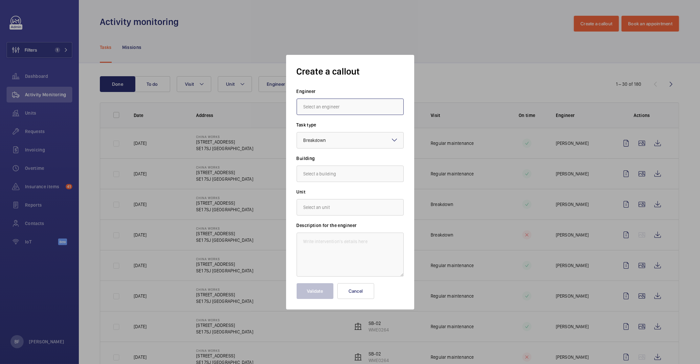
click at [324, 111] on input "text" at bounding box center [350, 107] width 107 height 16
click at [331, 124] on mat-option "[PERSON_NAME]" at bounding box center [350, 127] width 106 height 16
type input "[PERSON_NAME]"
click at [338, 173] on input "text" at bounding box center [350, 174] width 107 height 16
click at [326, 190] on span "100 Black Prince Road, SE1 7SJ LONDON" at bounding box center [323, 193] width 39 height 7
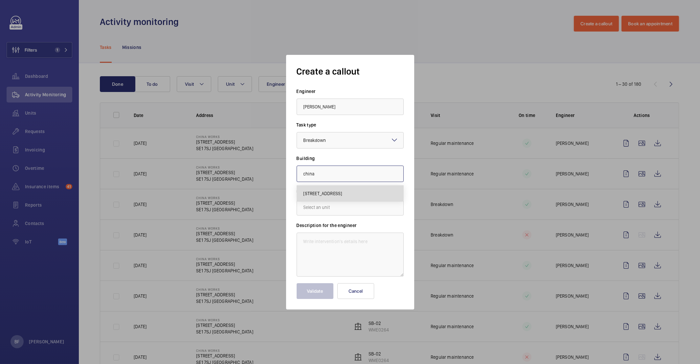
type input "100 Black Prince Road, SE1 7SJ LONDON"
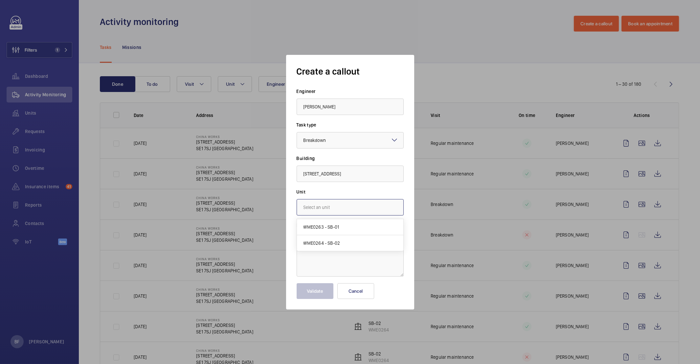
click at [323, 211] on input "text" at bounding box center [350, 207] width 107 height 16
click at [338, 240] on span "WME0264 - SB-02" at bounding box center [322, 243] width 37 height 7
type input "WME0264 - SB-02"
click at [322, 239] on textarea at bounding box center [350, 255] width 107 height 44
click at [354, 247] on textarea at bounding box center [350, 255] width 107 height 44
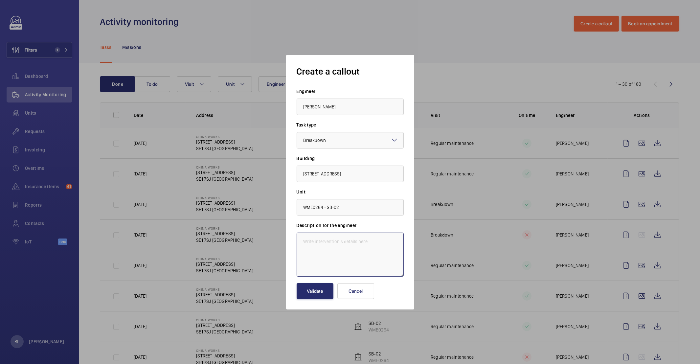
paste textarea "Summary Watch Lift SB-02 went out of service 2x within a week Description Hi th…"
drag, startPoint x: 306, startPoint y: 248, endPoint x: 303, endPoint y: 229, distance: 19.4
click at [302, 227] on div "Description for the engineer Summary Watch Lift SB-02 went out of service 2x wi…" at bounding box center [350, 249] width 107 height 55
click at [304, 237] on textarea "Summary Watch Lift SB-02 went out of service 2x within a week Description Hi th…" at bounding box center [350, 255] width 107 height 44
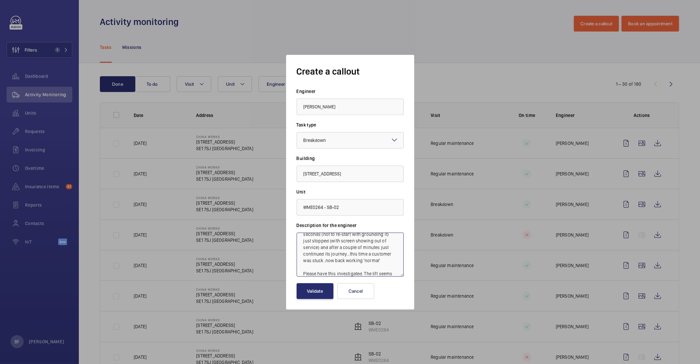
scroll to position [20, 0]
click at [331, 238] on textarea "Summary Watch Lift SB-02 went out of service 2x within a week Description Hi th…" at bounding box center [350, 255] width 107 height 44
click at [303, 243] on textarea "Summary Watch Lift SB-02 went out of service 2x within a week Description Hi th…" at bounding box center [350, 255] width 107 height 44
click at [344, 243] on textarea "Summary Watch Lift SB-02 went out of service 2x within a week Description Hi th…" at bounding box center [350, 255] width 107 height 44
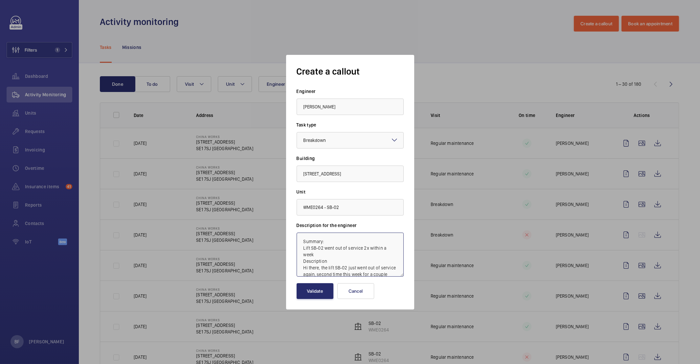
click at [304, 249] on textarea "Summary: Lift SB-02 went out of service 2x within a week Description Hi there, …" at bounding box center [350, 255] width 107 height 44
click at [338, 249] on textarea "Summary:Lift SB-02 went out of service 2x within a week Description Hi there, t…" at bounding box center [350, 255] width 107 height 44
click at [303, 261] on textarea "Summary: Lift SB-02 went out of service 2x within a week. Description Hi there,…" at bounding box center [350, 255] width 107 height 44
click at [387, 273] on textarea "Summary: Lift SB-02 went out of service 2x within a week. Description: Hi there…" at bounding box center [350, 255] width 107 height 44
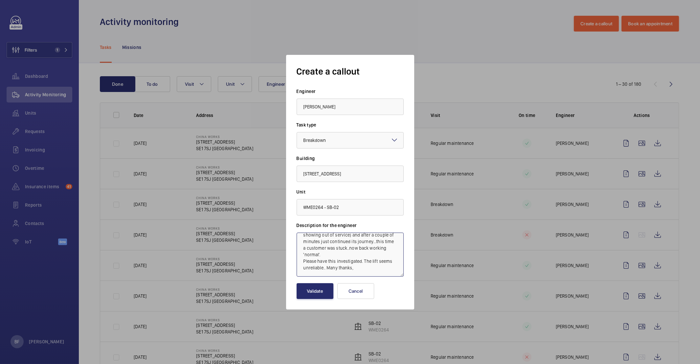
click at [353, 267] on textarea "Summary: Lift SB-02 went out of service 2x within a week. Description: Hi there…" at bounding box center [350, 255] width 107 height 44
click at [364, 262] on textarea "Summary: Lift SB-02 went out of service 2x within a week. Description: Hi there…" at bounding box center [350, 255] width 107 height 44
click at [302, 239] on textarea "Summary: Lift SB-02 went out of service 2x within a week. Description: Hi there…" at bounding box center [350, 255] width 107 height 44
paste textarea "Job #357030"
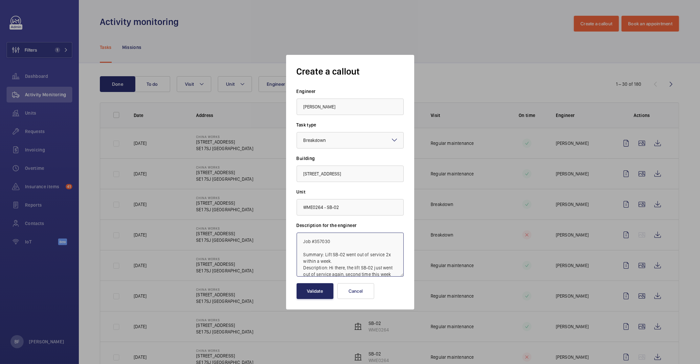
type textarea "Job #357030 Summary: Lift SB-02 went out of service 2x within a week. Descripti…"
click at [308, 292] on button "Validate" at bounding box center [315, 291] width 37 height 16
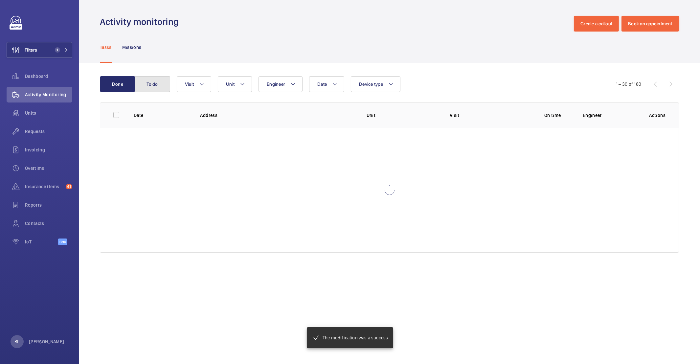
click at [147, 86] on button "To do" at bounding box center [152, 84] width 35 height 16
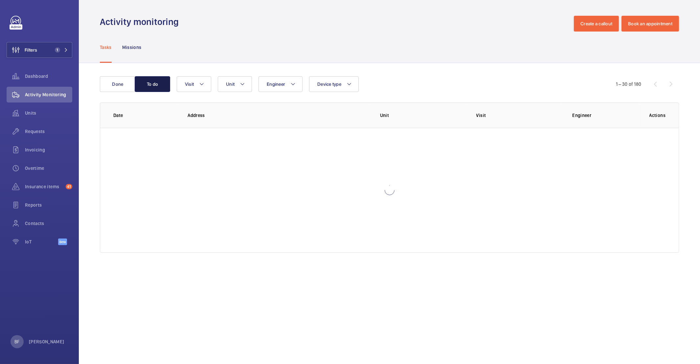
click at [145, 88] on button "To do" at bounding box center [152, 84] width 35 height 16
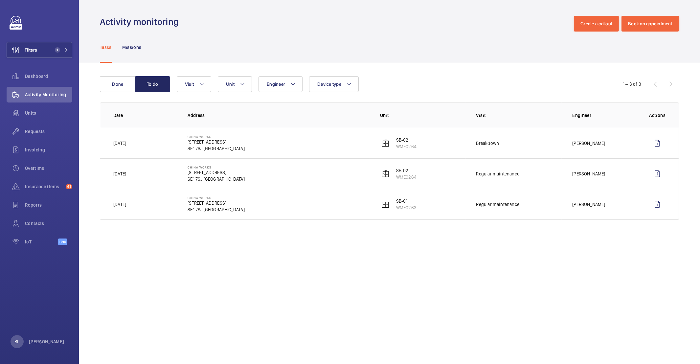
click at [70, 53] on button "Filters 1" at bounding box center [40, 50] width 66 height 16
click at [56, 49] on span "1" at bounding box center [57, 49] width 5 height 5
click at [64, 49] on mat-icon at bounding box center [66, 50] width 4 height 4
click at [62, 50] on span "1" at bounding box center [60, 49] width 16 height 5
click at [144, 90] on button "To do" at bounding box center [152, 84] width 35 height 16
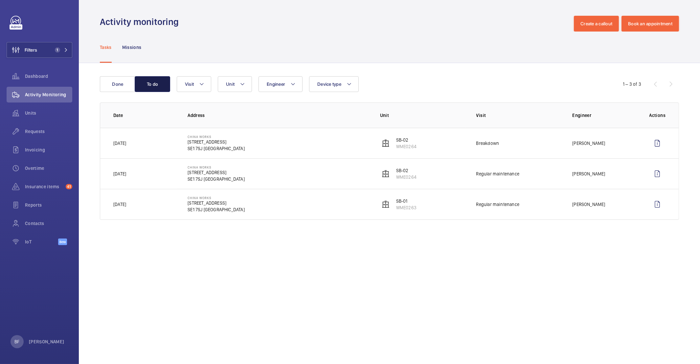
click at [143, 89] on button "To do" at bounding box center [152, 84] width 35 height 16
click at [143, 91] on button "To do" at bounding box center [152, 84] width 35 height 16
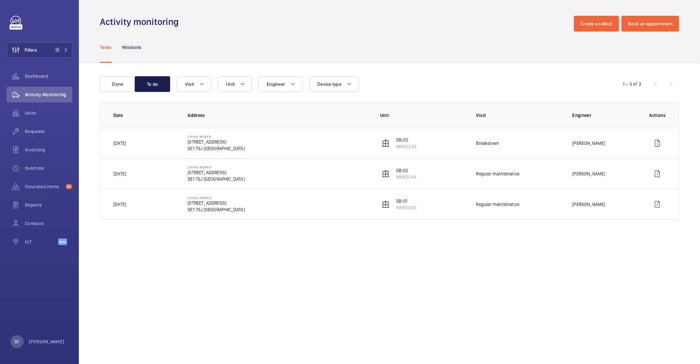
click at [142, 91] on button "To do" at bounding box center [152, 84] width 35 height 16
click at [163, 30] on div "Activity monitoring Create a callout Book an appointment" at bounding box center [389, 24] width 579 height 16
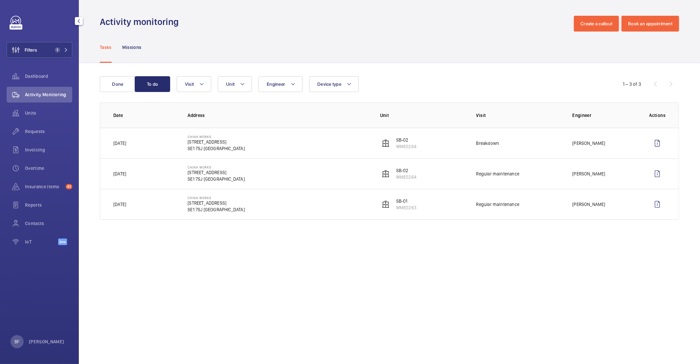
click at [187, 33] on div "Tasks Missions" at bounding box center [389, 47] width 579 height 31
click at [64, 57] on button "Filters 1" at bounding box center [40, 50] width 66 height 16
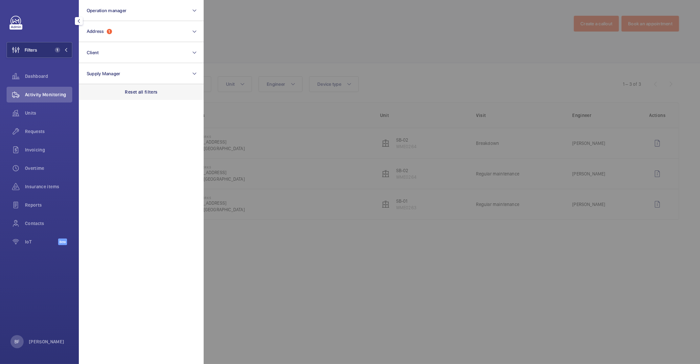
click at [143, 92] on p "Reset all filters" at bounding box center [141, 92] width 33 height 7
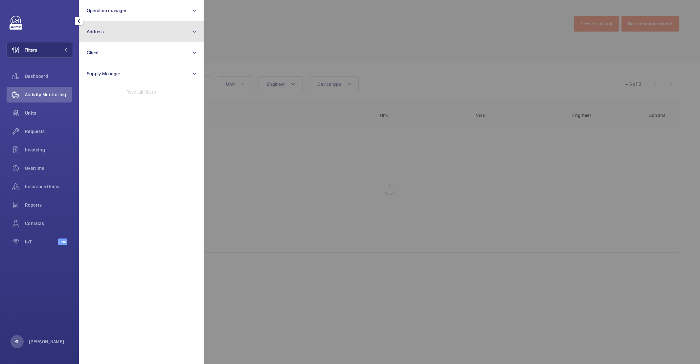
click at [195, 28] on mat-icon at bounding box center [194, 32] width 5 height 8
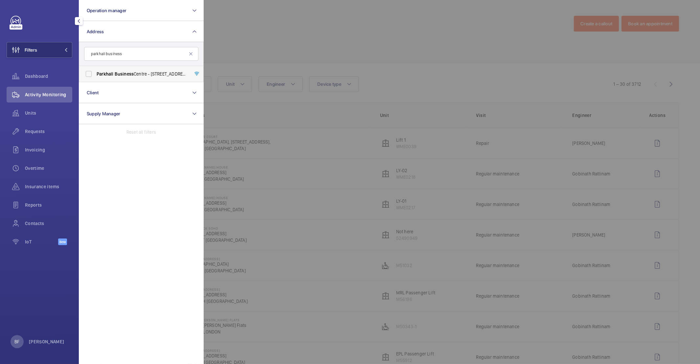
type input "parkhall business"
click at [146, 77] on span "Parkhall Business Centre - 40 Martell Road, Dulwich, LONDON SE21 8EN" at bounding box center [142, 74] width 90 height 7
click at [95, 77] on input "Parkhall Business Centre - 40 Martell Road, Dulwich, LONDON SE21 8EN" at bounding box center [88, 73] width 13 height 13
checkbox input "true"
click at [317, 45] on div at bounding box center [554, 182] width 700 height 364
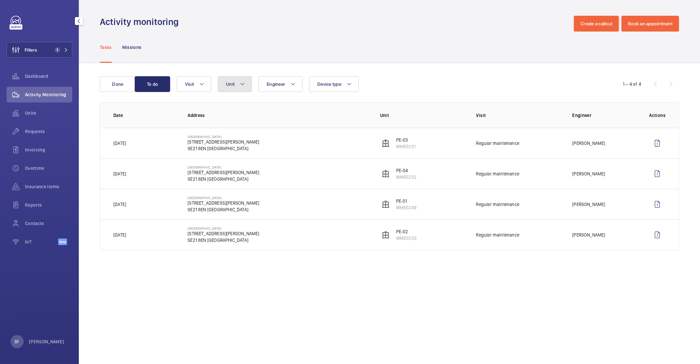
click at [240, 82] on mat-icon at bounding box center [242, 84] width 5 height 8
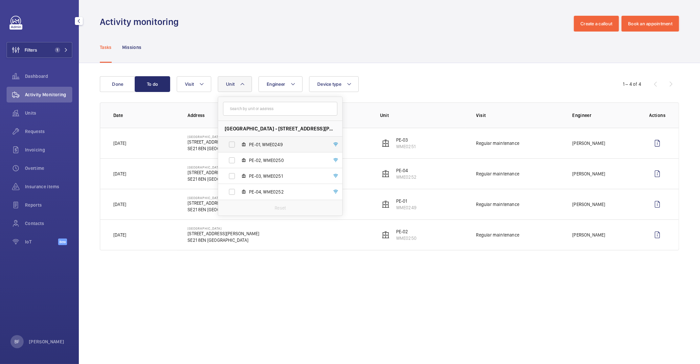
click at [256, 141] on span "PE-01, WME0249" at bounding box center [287, 144] width 76 height 7
click at [239, 141] on input "PE-01, WME0249" at bounding box center [231, 144] width 13 height 13
checkbox input "true"
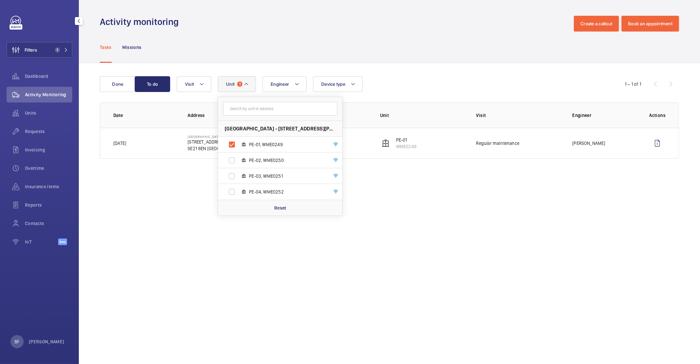
click at [263, 62] on div "Tasks Missions" at bounding box center [389, 47] width 579 height 31
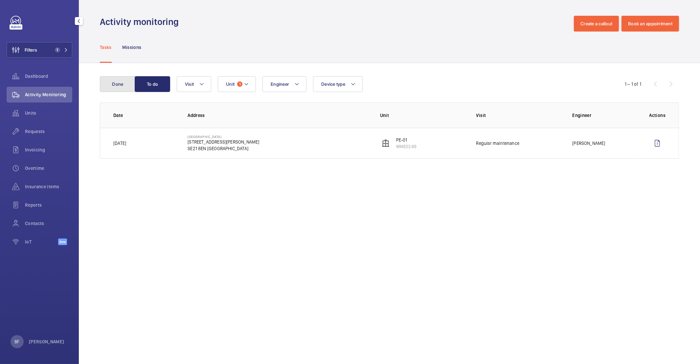
click at [124, 86] on button "Done" at bounding box center [117, 84] width 35 height 16
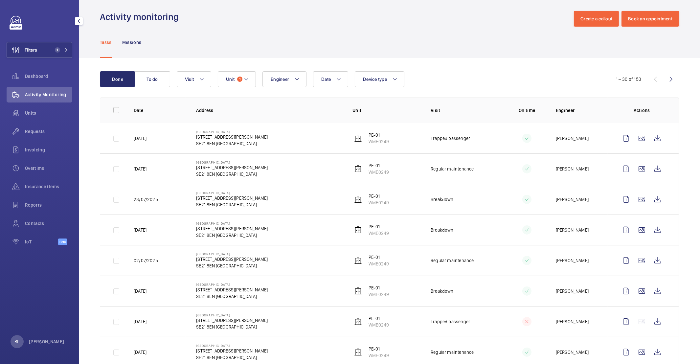
scroll to position [6, 0]
click at [44, 194] on div "Insurance items" at bounding box center [40, 187] width 66 height 16
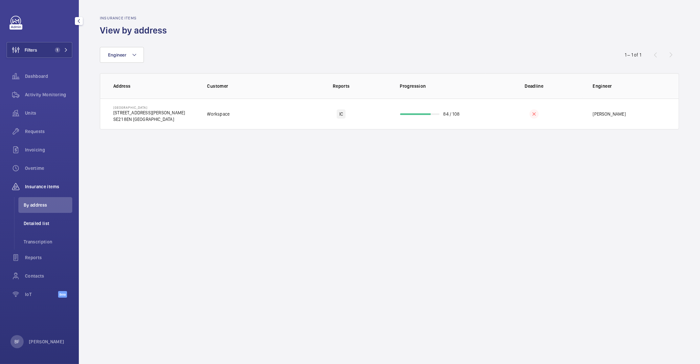
click at [38, 226] on li "Detailed list" at bounding box center [45, 224] width 54 height 16
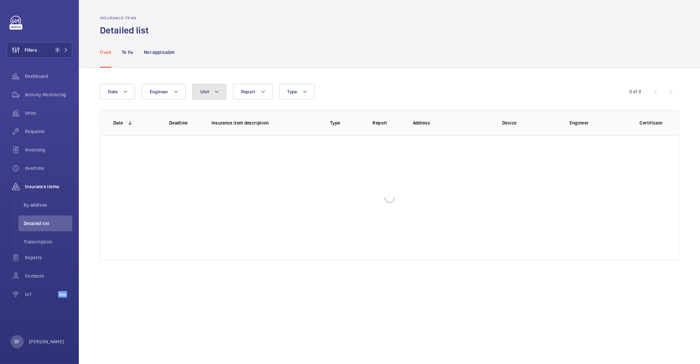
click at [202, 92] on span "Unit" at bounding box center [204, 91] width 9 height 5
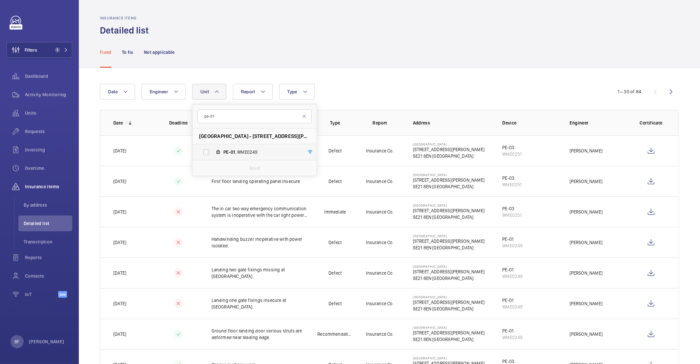
type input "pe-01"
click at [238, 149] on span "PE-01 , WME0249" at bounding box center [261, 152] width 76 height 7
click at [213, 149] on input "PE-01 , WME0249" at bounding box center [206, 152] width 13 height 13
checkbox input "true"
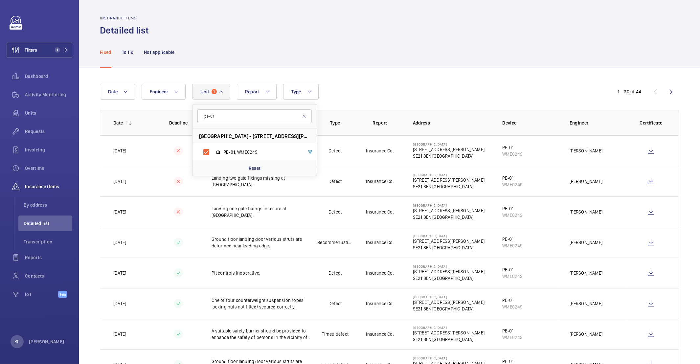
click at [333, 49] on div "Fixed To fix Not applicable" at bounding box center [389, 51] width 579 height 31
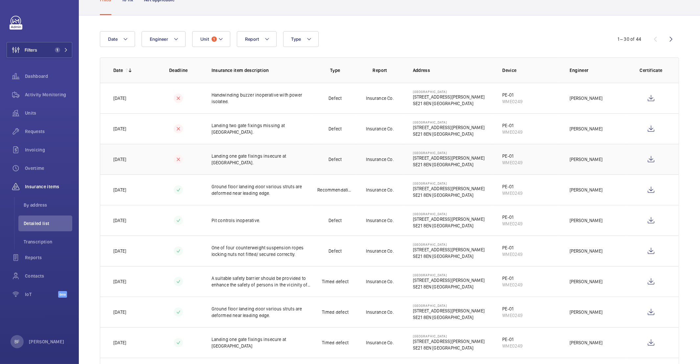
scroll to position [60, 0]
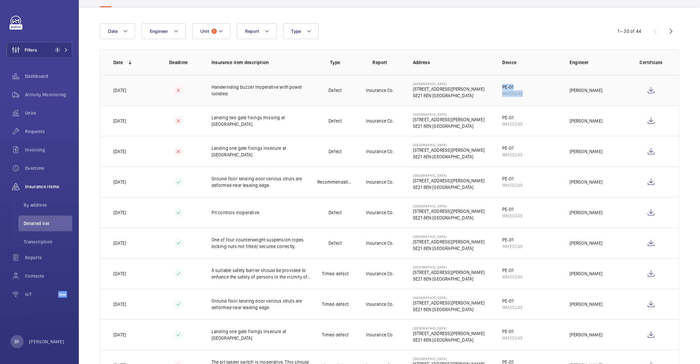
drag, startPoint x: 520, startPoint y: 94, endPoint x: 500, endPoint y: 85, distance: 21.3
click at [493, 87] on td "PE-01 WME0249" at bounding box center [525, 90] width 67 height 31
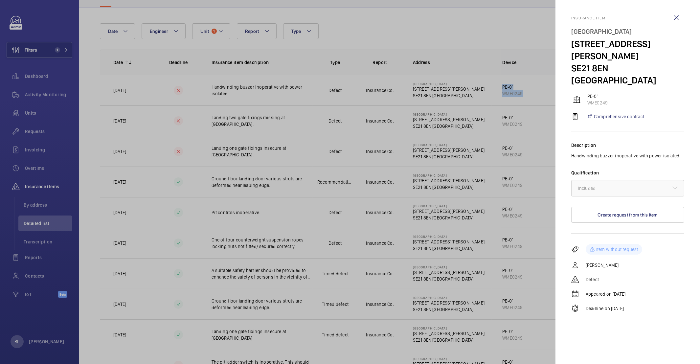
copy div "PE-01 WME0249"
click at [679, 16] on wm-front-icon-button at bounding box center [677, 18] width 16 height 16
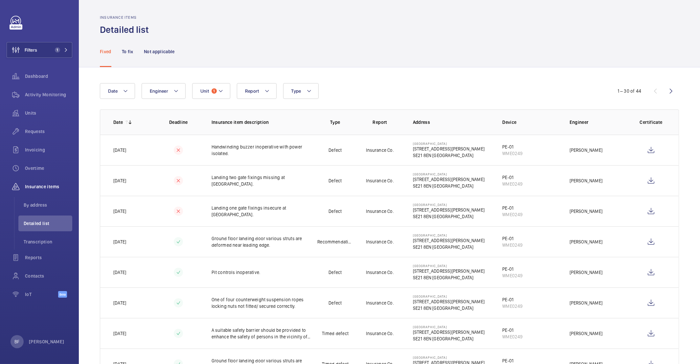
scroll to position [0, 0]
click at [128, 53] on p "To fix" at bounding box center [128, 52] width 12 height 7
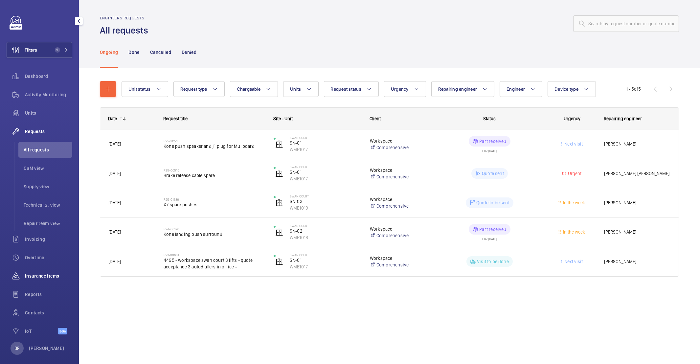
click at [53, 279] on div "Insurance items" at bounding box center [40, 276] width 66 height 16
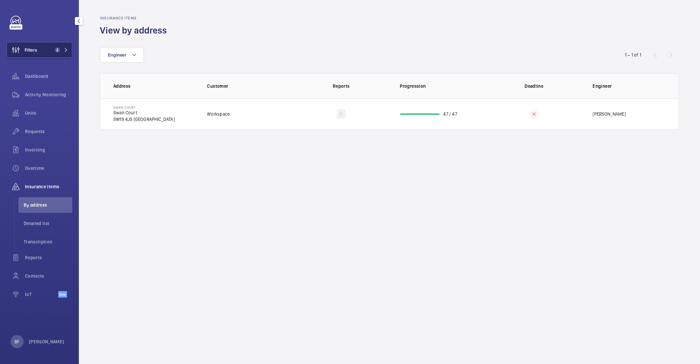
click at [65, 44] on button "Filters 2" at bounding box center [40, 50] width 66 height 16
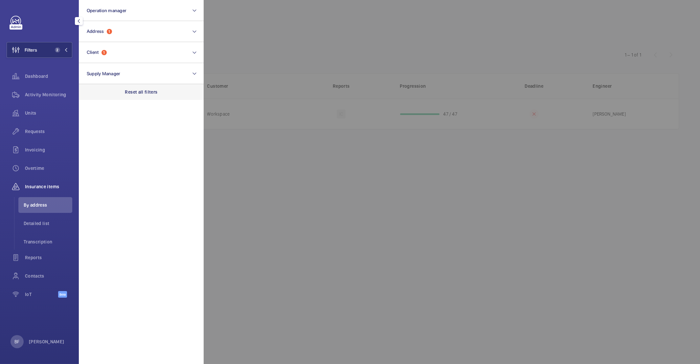
click at [153, 85] on div "Reset all filters" at bounding box center [141, 92] width 125 height 16
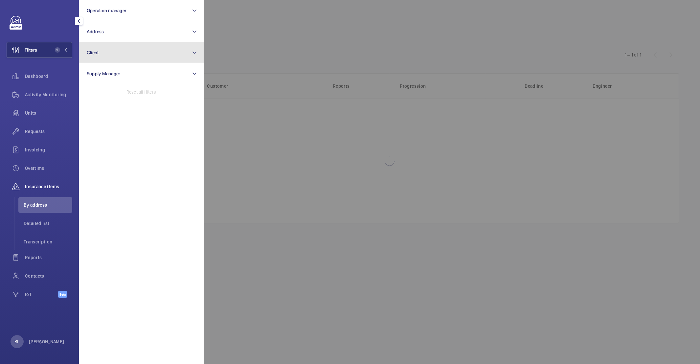
click at [147, 55] on button "Client" at bounding box center [141, 52] width 125 height 21
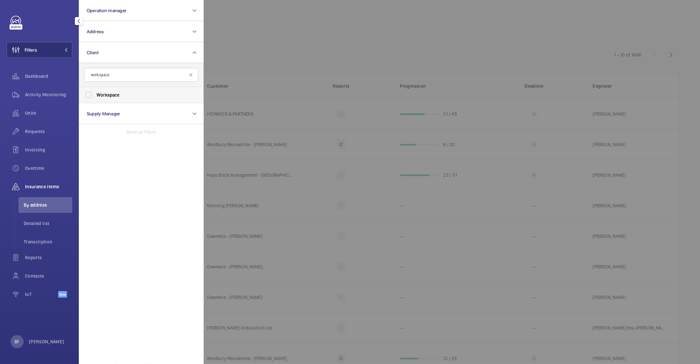
type input "workspace"
click at [169, 95] on span "Workspace" at bounding box center [142, 95] width 90 height 7
click at [95, 95] on input "Workspace" at bounding box center [88, 94] width 13 height 13
checkbox input "true"
click at [298, 43] on div at bounding box center [554, 182] width 700 height 364
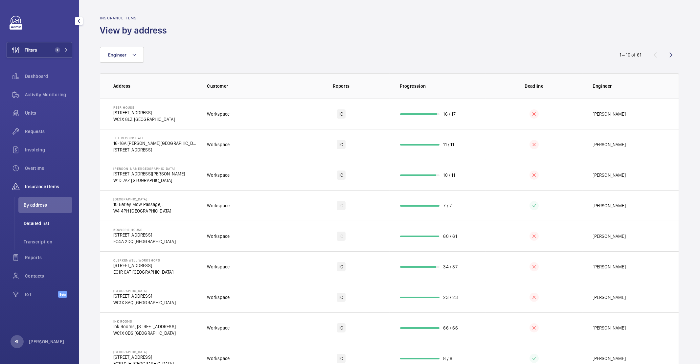
click at [55, 224] on span "Detailed list" at bounding box center [48, 223] width 49 height 7
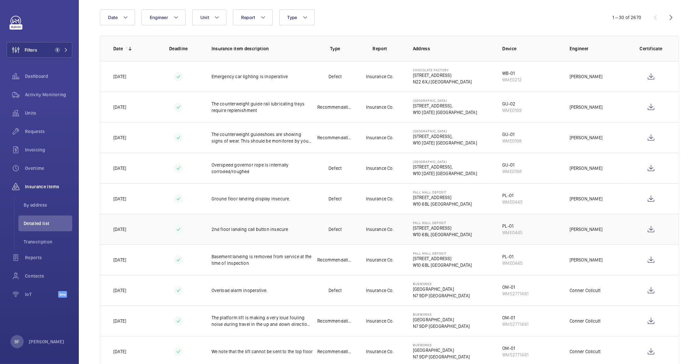
scroll to position [76, 0]
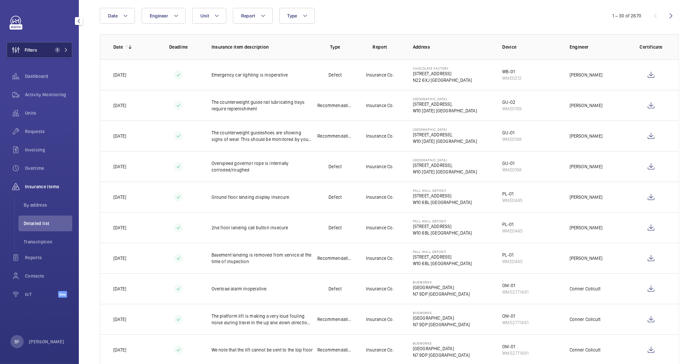
click at [59, 49] on span "1" at bounding box center [57, 49] width 5 height 5
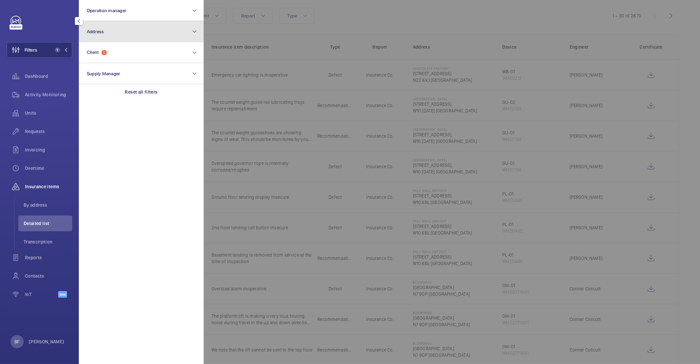
click at [147, 33] on button "Address" at bounding box center [141, 31] width 125 height 21
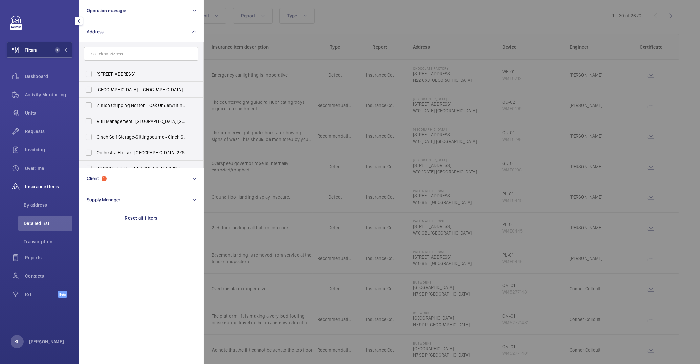
click at [152, 55] on input "text" at bounding box center [141, 54] width 114 height 14
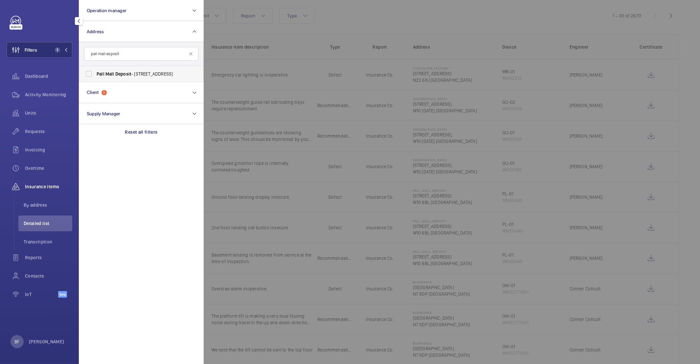
type input "pall mall deposit"
click at [125, 80] on label "Pall Mall Deposit - [STREET_ADDRESS]" at bounding box center [136, 74] width 114 height 16
click at [95, 80] on input "Pall Mall Deposit - [STREET_ADDRESS]" at bounding box center [88, 73] width 13 height 13
checkbox input "true"
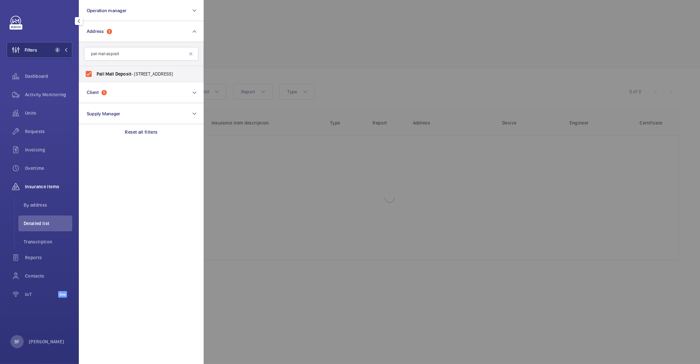
click at [272, 57] on div at bounding box center [554, 182] width 700 height 364
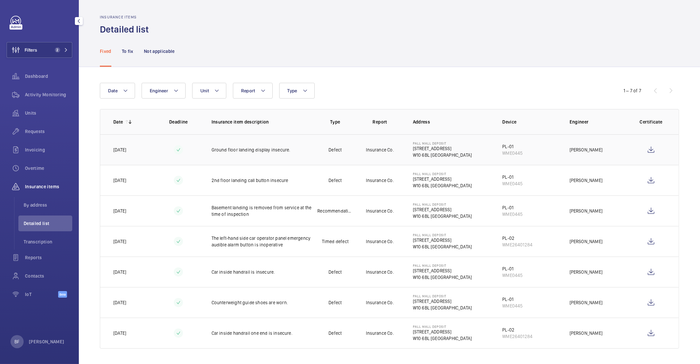
scroll to position [2, 0]
click at [181, 97] on button "Engineer" at bounding box center [164, 90] width 44 height 16
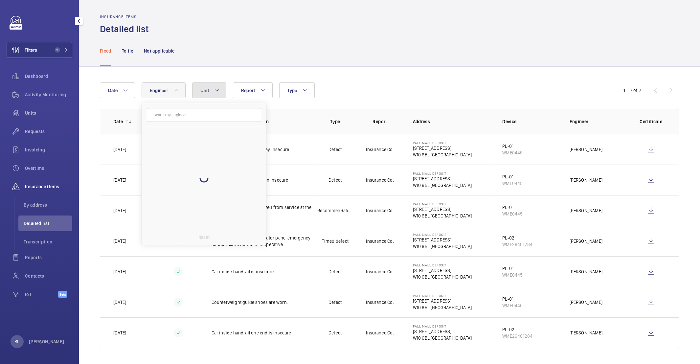
click at [209, 93] on button "Unit" at bounding box center [209, 90] width 34 height 16
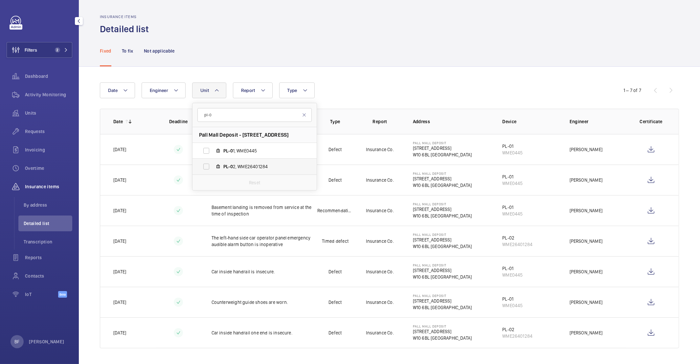
type input "pl-0"
click at [241, 168] on span "PL-0 2, WME26401284" at bounding box center [261, 166] width 76 height 7
click at [213, 168] on input "PL-0 2, WME26401284" at bounding box center [206, 166] width 13 height 13
checkbox input "true"
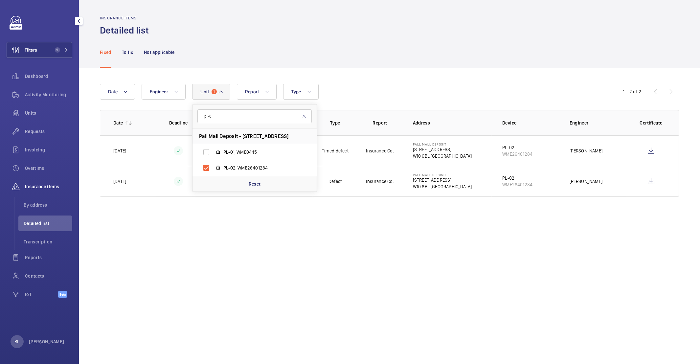
click at [361, 60] on div "Fixed To fix Not applicable" at bounding box center [389, 51] width 579 height 31
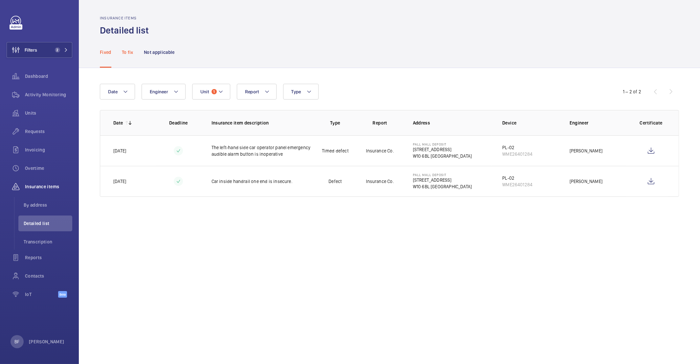
click at [127, 55] on div "To fix" at bounding box center [128, 51] width 12 height 31
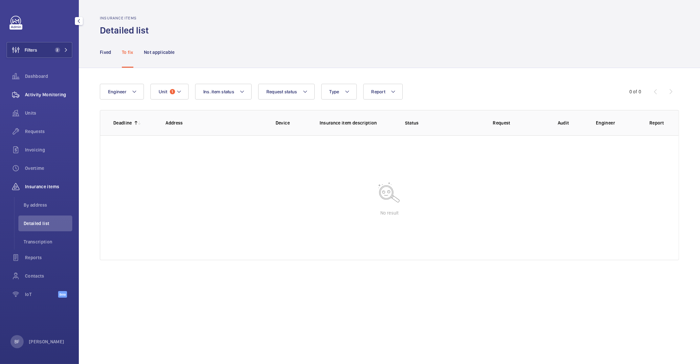
click at [36, 95] on span "Activity Monitoring" at bounding box center [48, 94] width 47 height 7
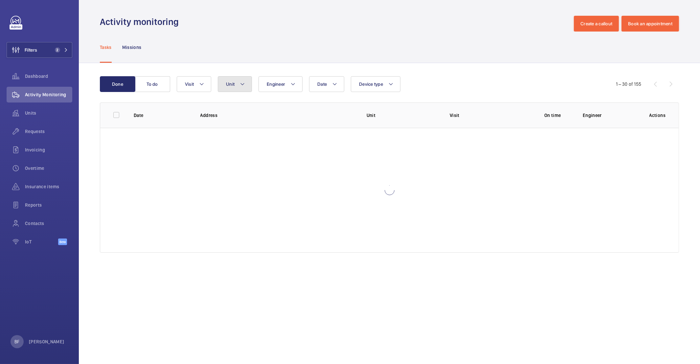
click at [235, 89] on button "Unit" at bounding box center [235, 84] width 34 height 16
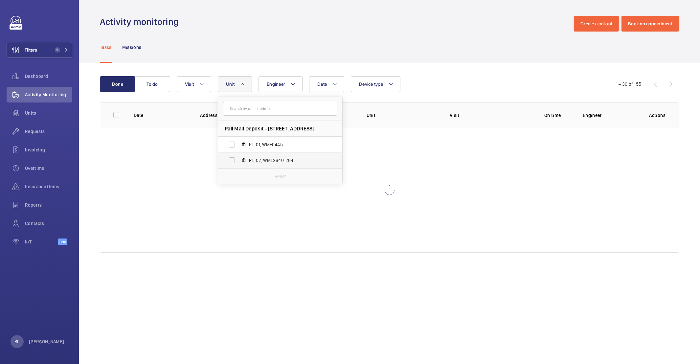
click at [266, 156] on label "PL-02, WME26401284" at bounding box center [275, 160] width 114 height 16
click at [239, 156] on input "PL-02, WME26401284" at bounding box center [231, 160] width 13 height 13
checkbox input "true"
click at [303, 44] on div "Tasks Missions" at bounding box center [389, 47] width 579 height 31
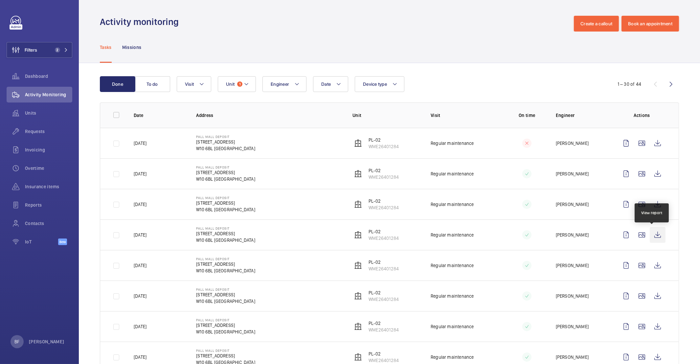
click at [652, 238] on wm-front-icon-button at bounding box center [658, 235] width 16 height 16
click at [144, 86] on button "To do" at bounding box center [152, 84] width 35 height 16
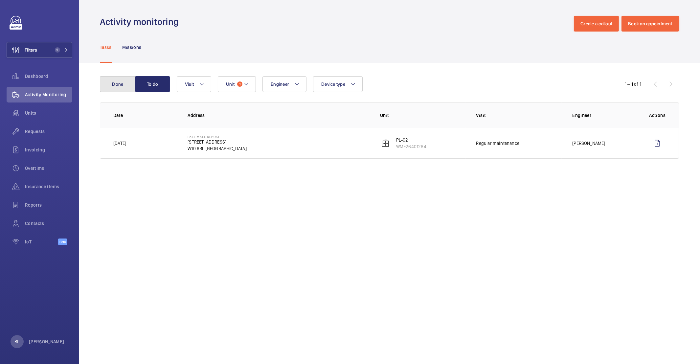
click at [112, 83] on button "Done" at bounding box center [117, 84] width 35 height 16
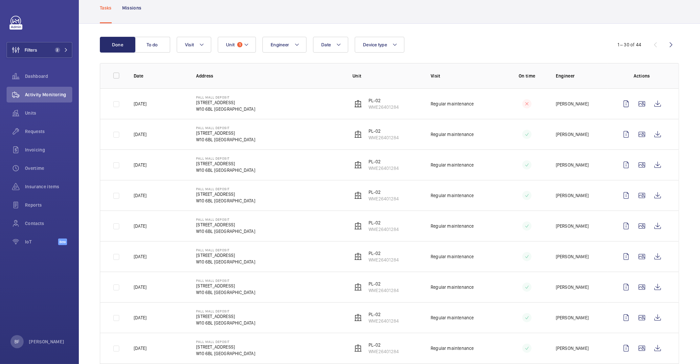
scroll to position [41, 0]
click at [658, 163] on wm-front-icon-button at bounding box center [658, 164] width 16 height 16
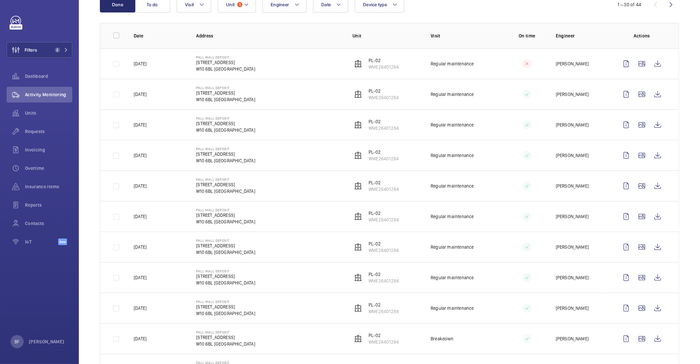
scroll to position [82, 0]
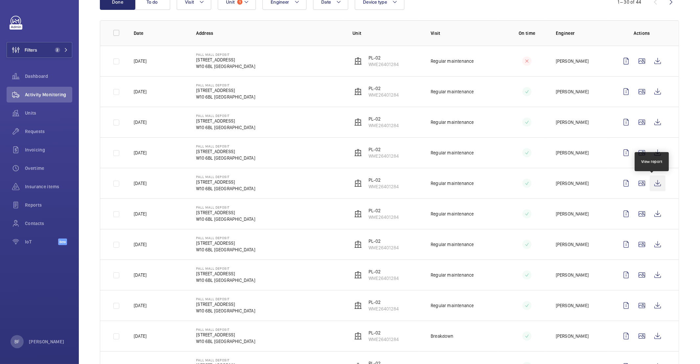
click at [653, 185] on wm-front-icon-button at bounding box center [658, 183] width 16 height 16
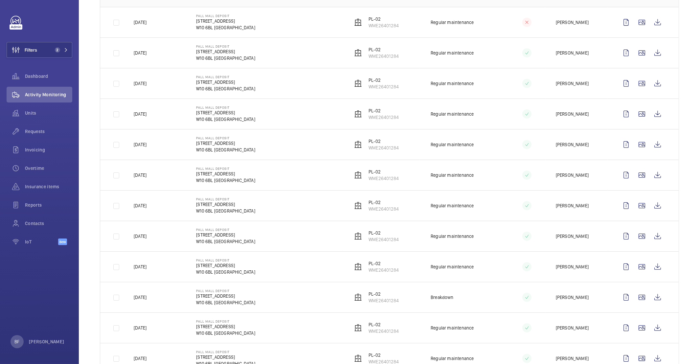
scroll to position [133, 0]
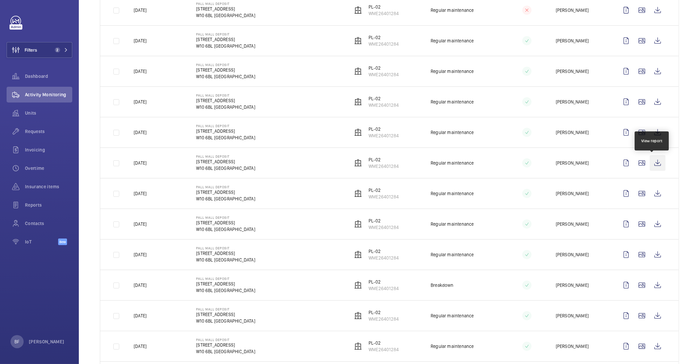
click at [651, 164] on wm-front-icon-button at bounding box center [658, 163] width 16 height 16
click at [652, 195] on wm-front-icon-button at bounding box center [658, 194] width 16 height 16
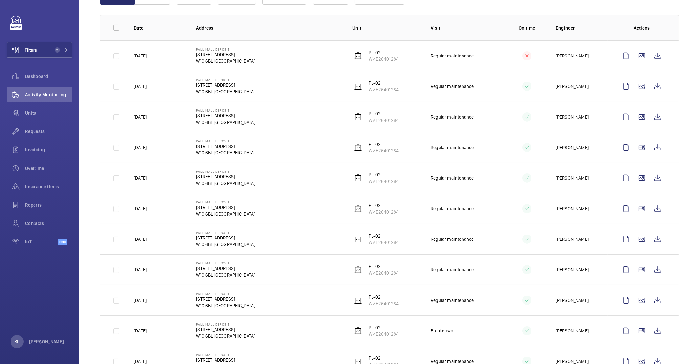
scroll to position [89, 0]
click at [655, 267] on wm-front-icon-button at bounding box center [658, 268] width 16 height 16
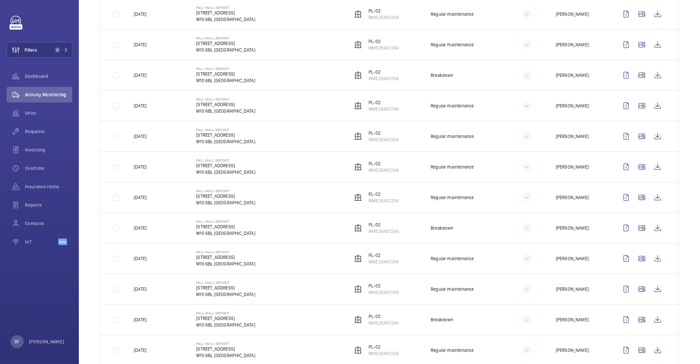
scroll to position [0, 0]
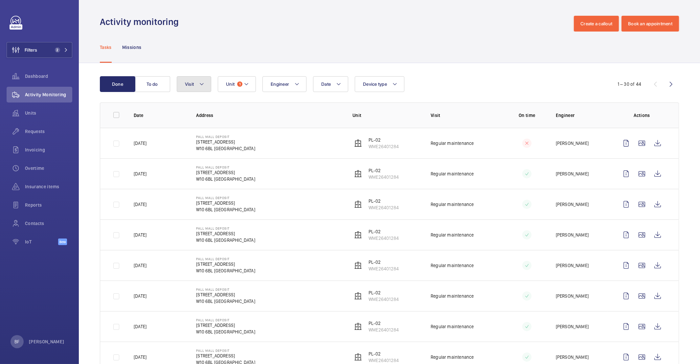
click at [201, 83] on mat-icon at bounding box center [201, 84] width 5 height 8
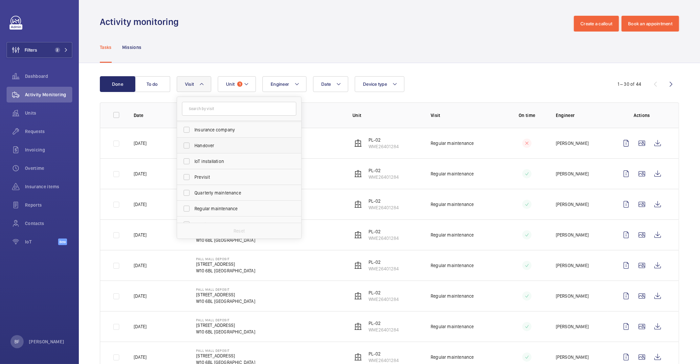
scroll to position [53, 0]
click at [229, 202] on span "Regular maintenance" at bounding box center [240, 201] width 90 height 7
click at [193, 202] on input "Regular maintenance" at bounding box center [186, 201] width 13 height 13
checkbox input "true"
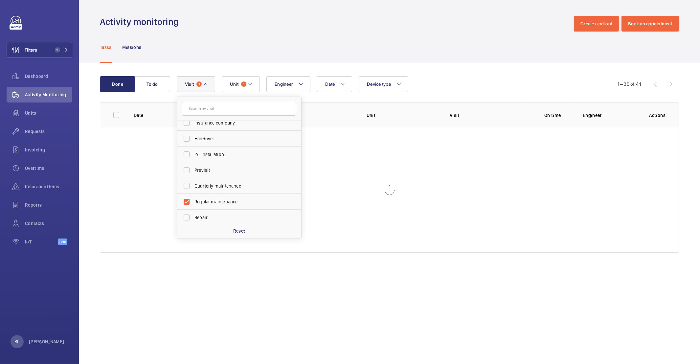
click at [200, 67] on div "Done To do Date Engineer Unit 1 Device type Visit 1 Annual maintenance Breakdow…" at bounding box center [389, 165] width 621 height 205
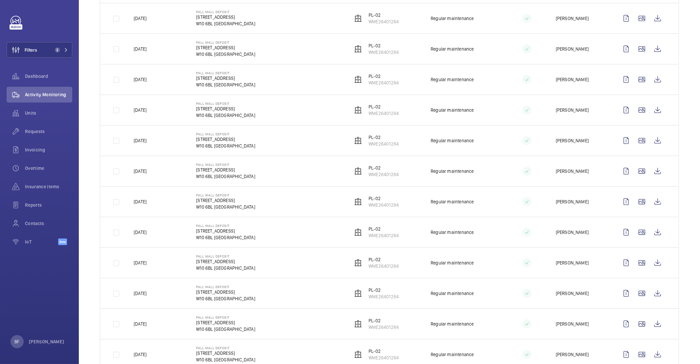
scroll to position [336, 0]
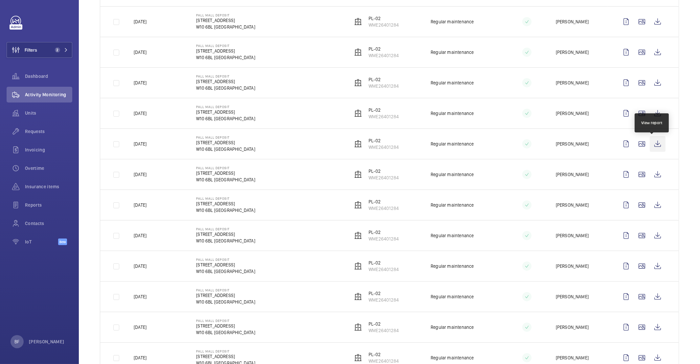
click at [650, 145] on wm-front-icon-button at bounding box center [658, 144] width 16 height 16
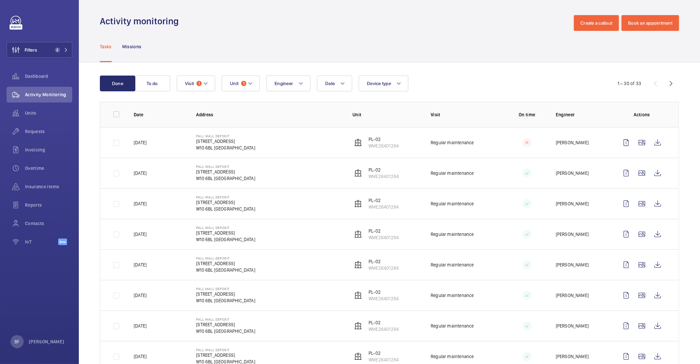
scroll to position [0, 0]
click at [654, 172] on wm-front-icon-button at bounding box center [658, 174] width 16 height 16
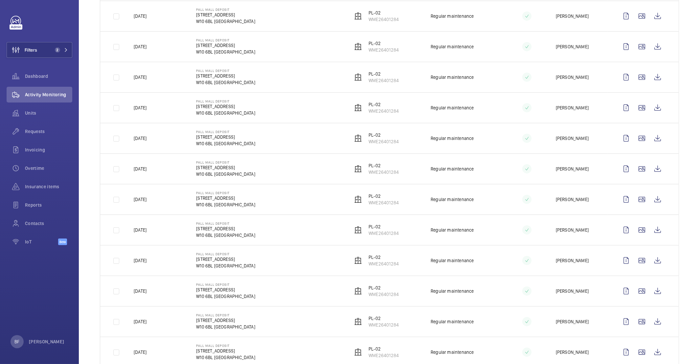
scroll to position [288, 0]
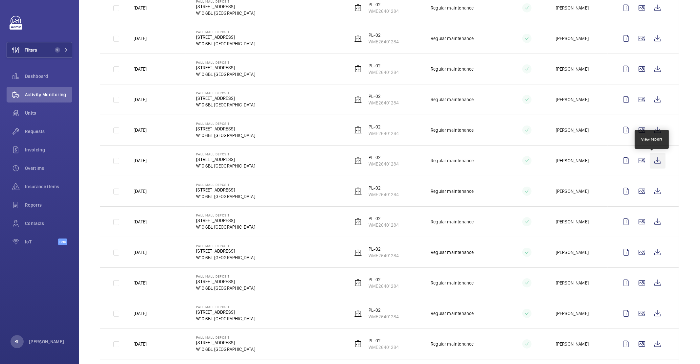
click at [650, 163] on wm-front-icon-button at bounding box center [658, 161] width 16 height 16
click at [650, 136] on wm-front-icon-button at bounding box center [658, 130] width 16 height 16
click at [651, 101] on wm-front-icon-button at bounding box center [658, 100] width 16 height 16
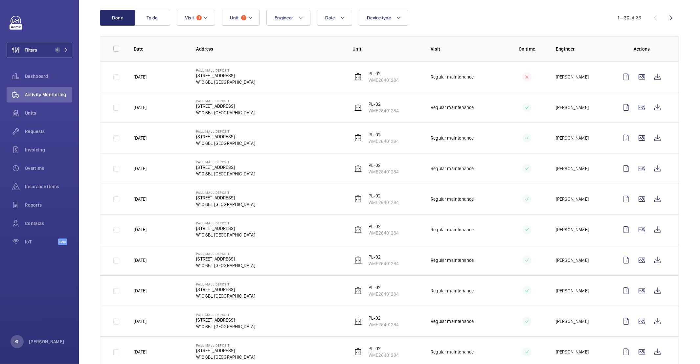
scroll to position [60, 0]
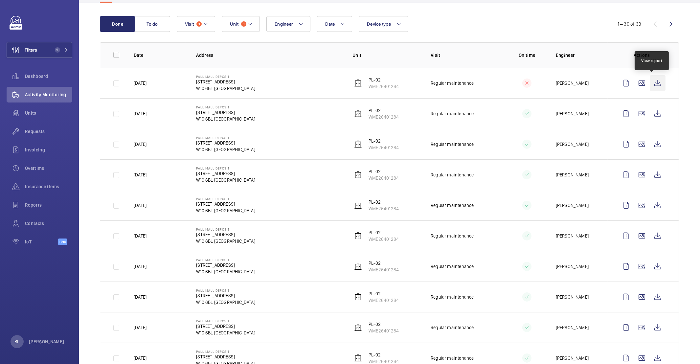
click at [653, 78] on wm-front-icon-button at bounding box center [658, 83] width 16 height 16
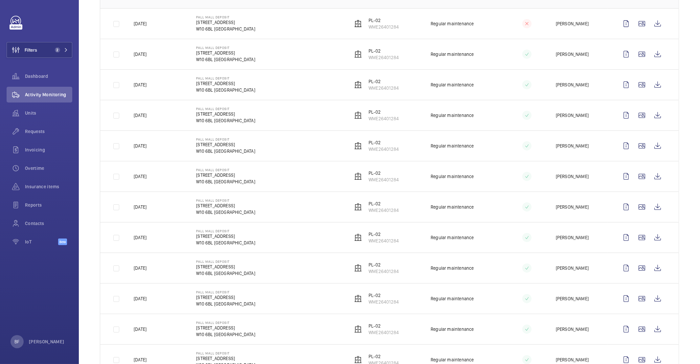
scroll to position [121, 0]
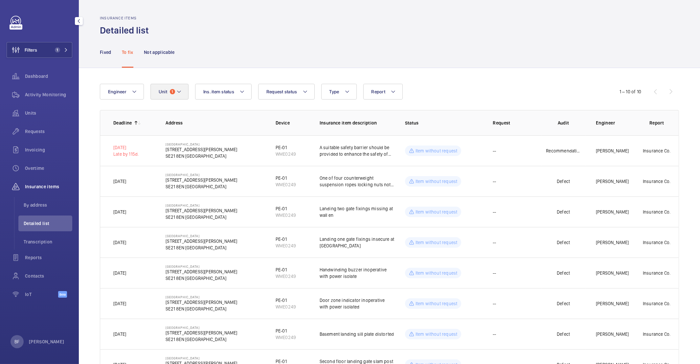
scroll to position [67, 0]
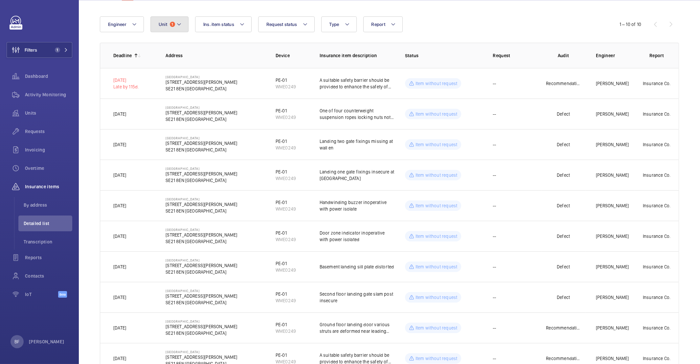
click at [180, 20] on mat-icon at bounding box center [178, 24] width 5 height 8
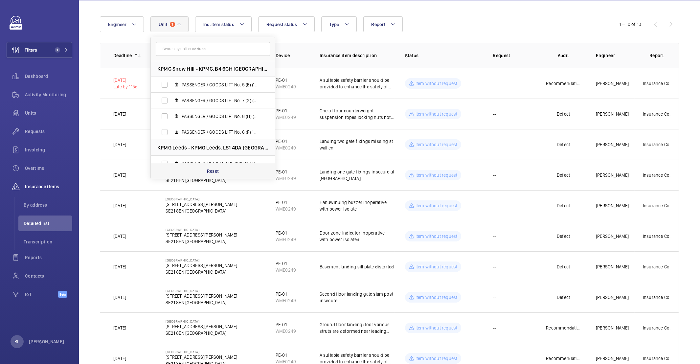
click at [203, 164] on div "Reset" at bounding box center [213, 171] width 124 height 16
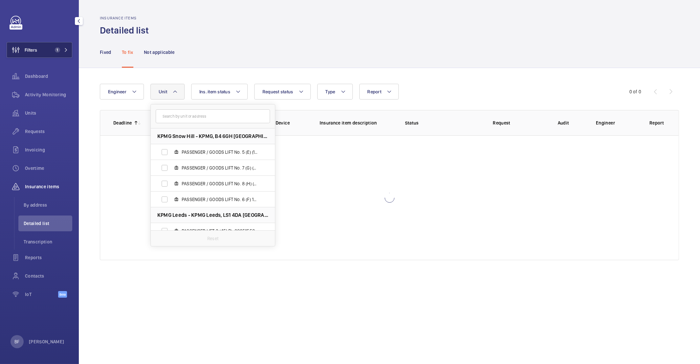
click at [34, 47] on span "Filters" at bounding box center [31, 50] width 12 height 7
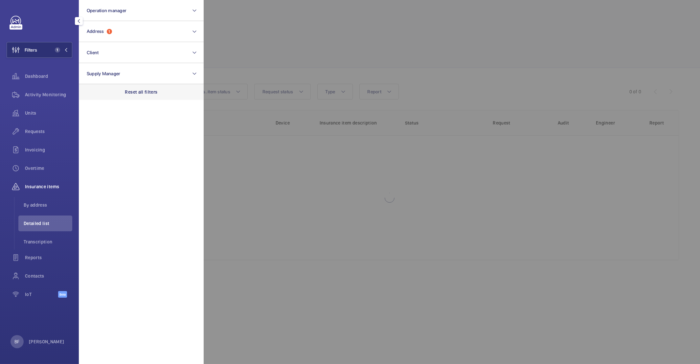
click at [152, 92] on p "Reset all filters" at bounding box center [141, 92] width 33 height 7
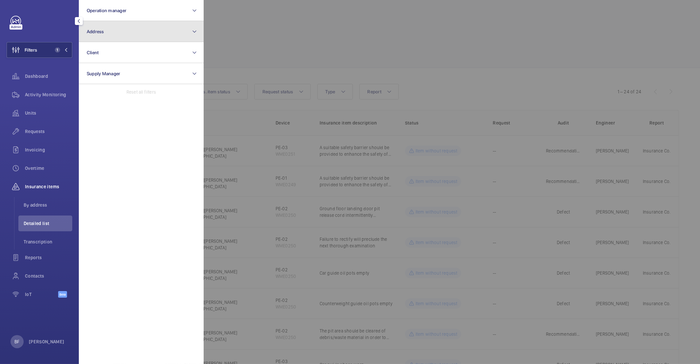
click at [135, 41] on button "Address" at bounding box center [141, 31] width 125 height 21
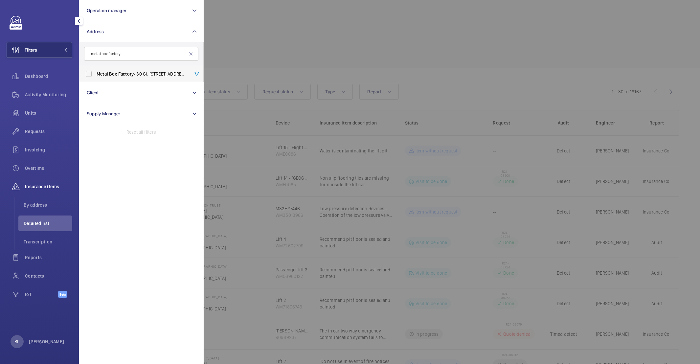
type input "metal box factory"
click at [161, 68] on label "Metal Box Factory - 30 Gt. [STREET_ADDRESS]" at bounding box center [136, 74] width 114 height 16
click at [95, 68] on input "Metal Box Factory - 30 Gt. [STREET_ADDRESS]" at bounding box center [88, 73] width 13 height 13
checkbox input "true"
click at [269, 64] on div at bounding box center [554, 182] width 700 height 364
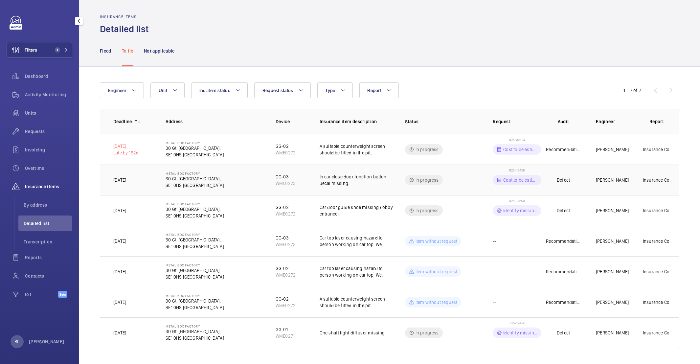
scroll to position [2, 0]
click at [102, 52] on p "Fixed" at bounding box center [106, 51] width 12 height 7
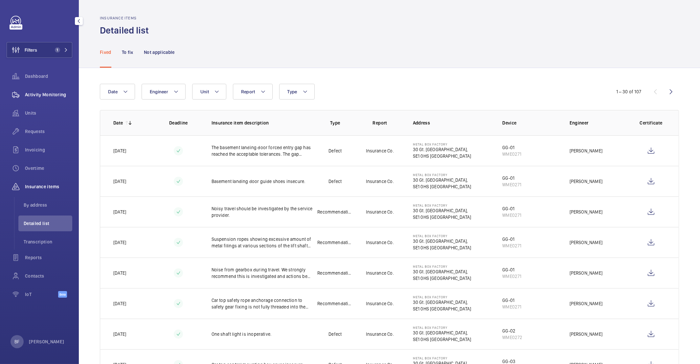
click at [36, 95] on span "Activity Monitoring" at bounding box center [48, 94] width 47 height 7
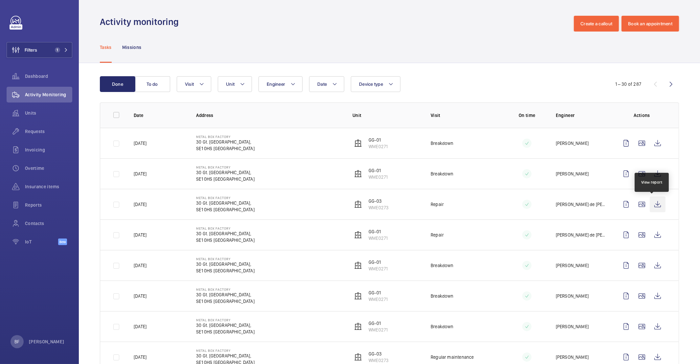
click at [653, 203] on wm-front-icon-button at bounding box center [658, 205] width 16 height 16
click at [657, 232] on wm-front-icon-button at bounding box center [658, 235] width 16 height 16
click at [67, 52] on mat-icon at bounding box center [66, 50] width 4 height 4
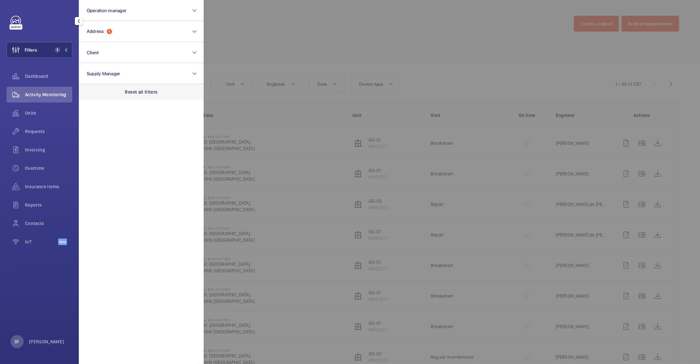
click at [143, 92] on p "Reset all filters" at bounding box center [141, 92] width 33 height 7
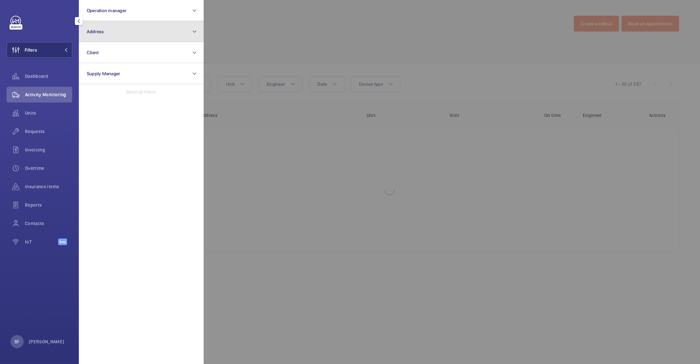
click at [131, 35] on button "Address" at bounding box center [141, 31] width 125 height 21
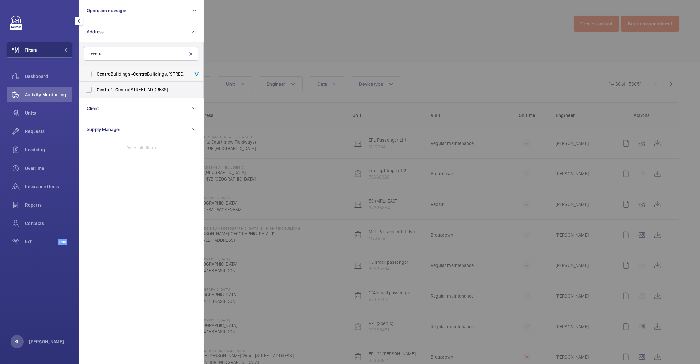
type input "centro"
click at [168, 80] on label "[GEOGRAPHIC_DATA] - [GEOGRAPHIC_DATA], [STREET_ADDRESS][PERSON_NAME]" at bounding box center [136, 74] width 114 height 16
click at [95, 80] on input "[GEOGRAPHIC_DATA] - [GEOGRAPHIC_DATA], [STREET_ADDRESS][PERSON_NAME]" at bounding box center [88, 73] width 13 height 13
checkbox input "true"
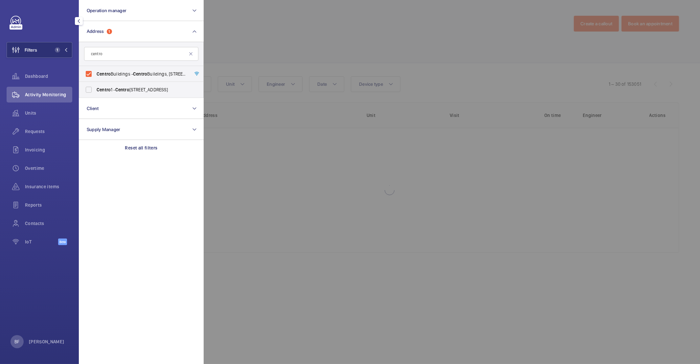
click at [283, 58] on div at bounding box center [554, 182] width 700 height 364
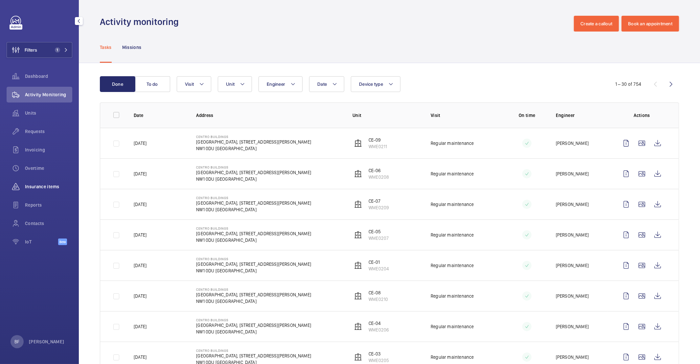
click at [40, 188] on span "Insurance items" at bounding box center [48, 186] width 47 height 7
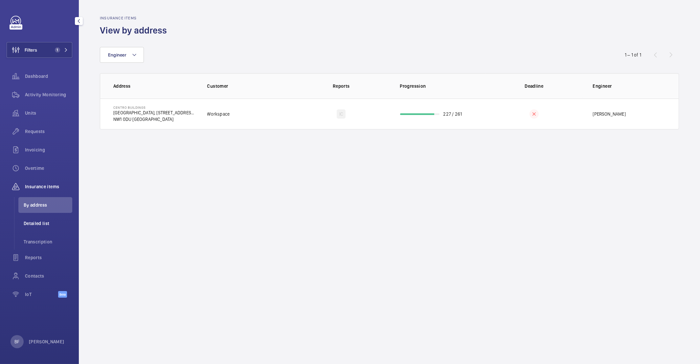
click at [49, 219] on li "Detailed list" at bounding box center [45, 224] width 54 height 16
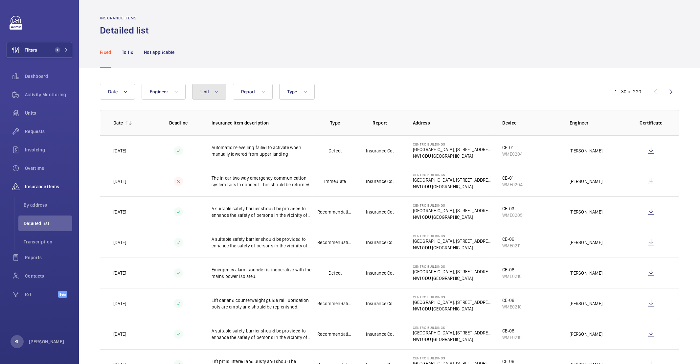
click at [197, 94] on button "Unit" at bounding box center [209, 92] width 34 height 16
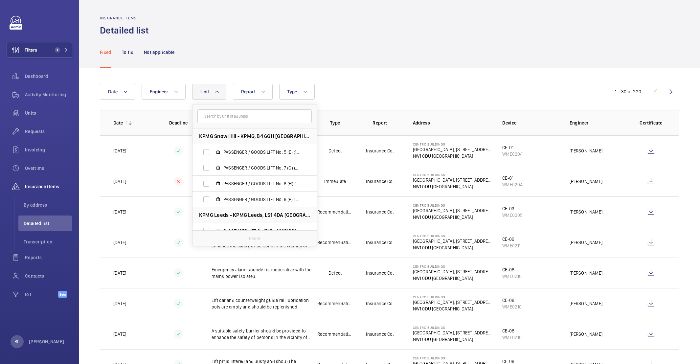
click at [212, 119] on input "text" at bounding box center [255, 116] width 114 height 14
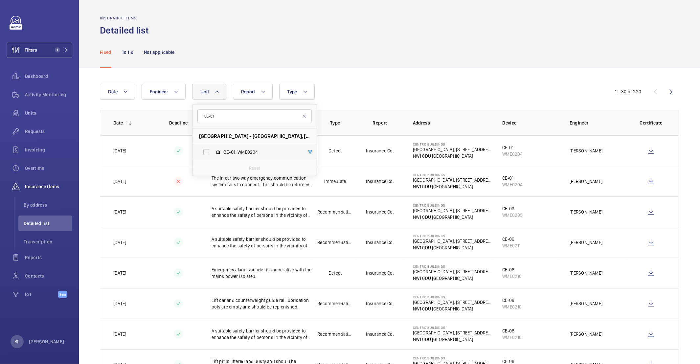
type input "CE-01"
click at [248, 153] on span "CE-01 , WME0204" at bounding box center [261, 152] width 76 height 7
click at [213, 153] on input "CE-01 , WME0204" at bounding box center [206, 152] width 13 height 13
checkbox input "true"
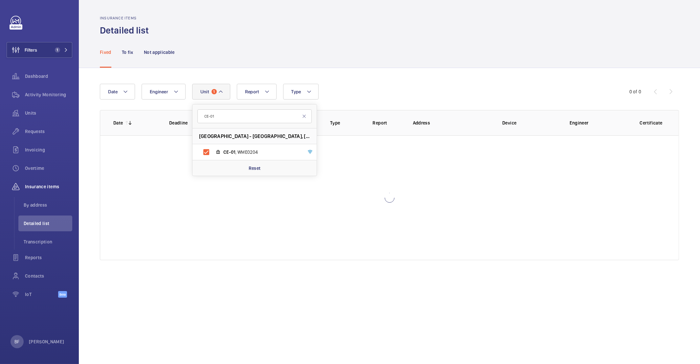
click at [381, 71] on div "Date Engineer Unit [DATE]-01 Centro Buildings - [GEOGRAPHIC_DATA], [STREET_ADDR…" at bounding box center [389, 172] width 621 height 208
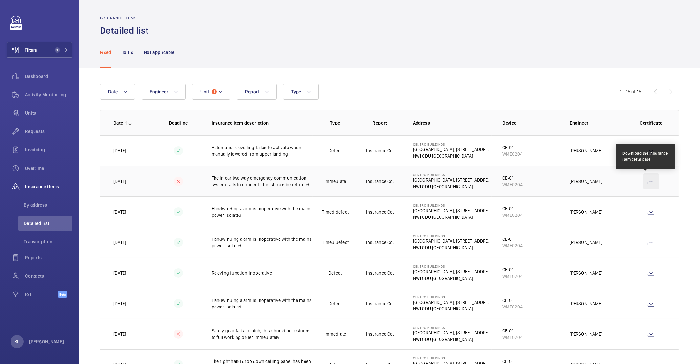
click at [644, 182] on wm-front-icon-button at bounding box center [651, 182] width 16 height 16
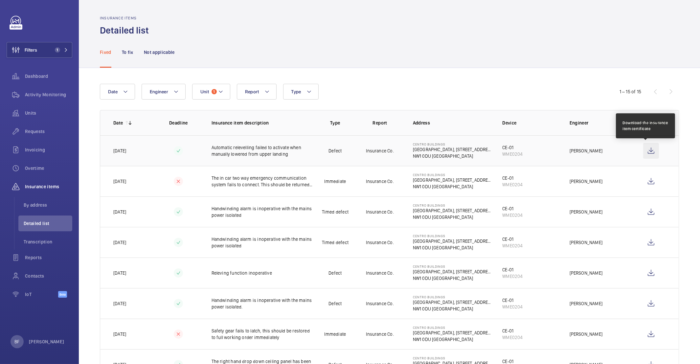
click at [645, 152] on wm-front-icon-button at bounding box center [651, 151] width 16 height 16
click at [222, 94] on mat-icon at bounding box center [220, 92] width 5 height 8
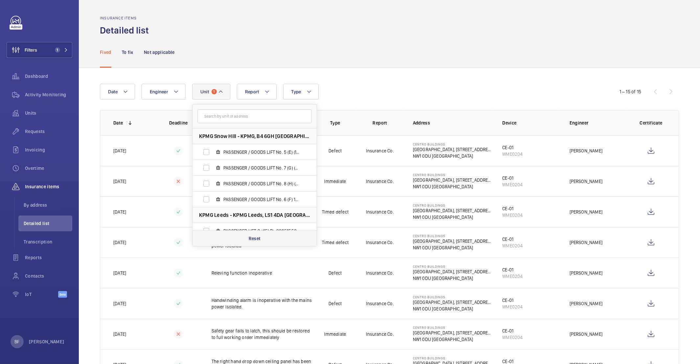
click at [247, 240] on div "Reset" at bounding box center [255, 238] width 124 height 16
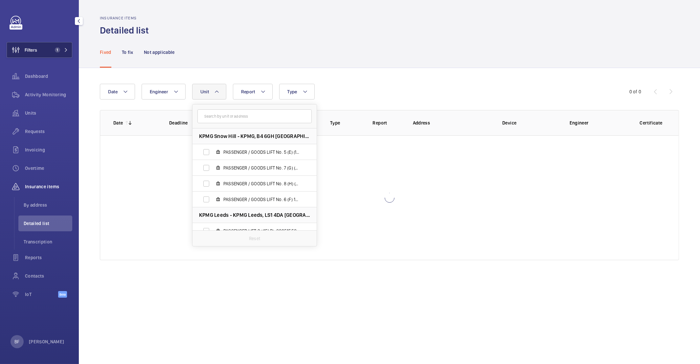
click at [34, 42] on span "Filters" at bounding box center [22, 50] width 30 height 16
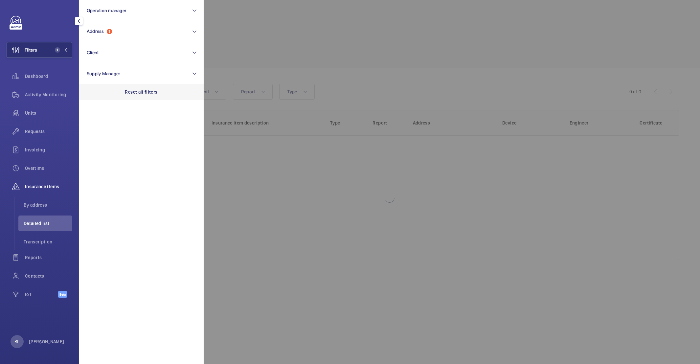
click at [146, 89] on p "Reset all filters" at bounding box center [141, 92] width 33 height 7
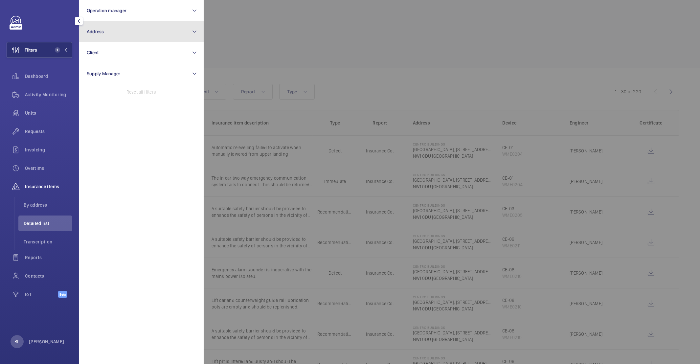
click at [138, 32] on button "Address" at bounding box center [141, 31] width 125 height 21
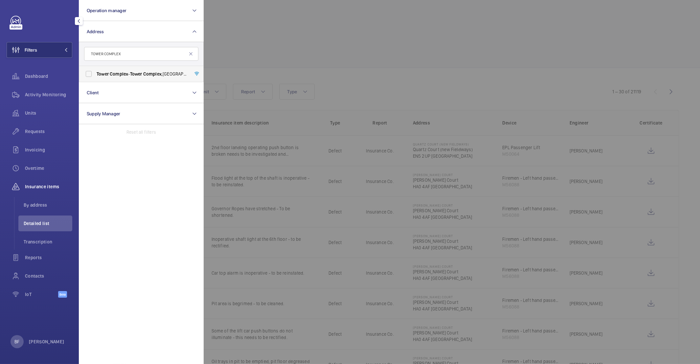
type input "TOWER COMPLEX"
click at [155, 73] on span "Complex" at bounding box center [152, 73] width 18 height 5
click at [95, 73] on input "[STREET_ADDRESS]" at bounding box center [88, 73] width 13 height 13
checkbox input "true"
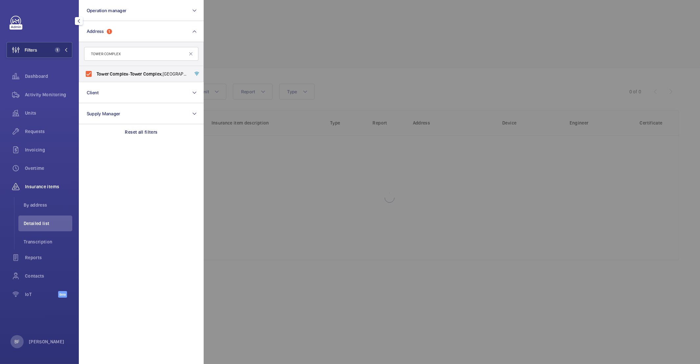
click at [375, 47] on div at bounding box center [554, 182] width 700 height 364
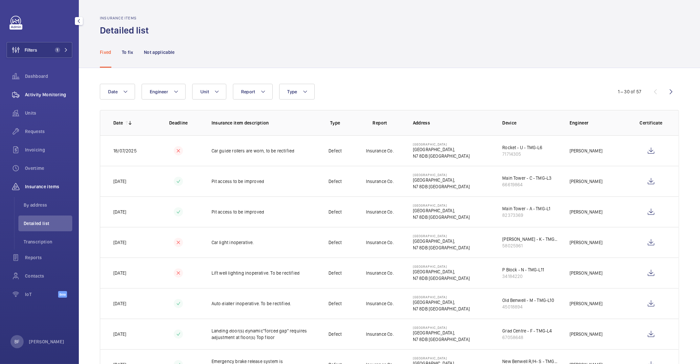
click at [46, 97] on span "Activity Monitoring" at bounding box center [48, 94] width 47 height 7
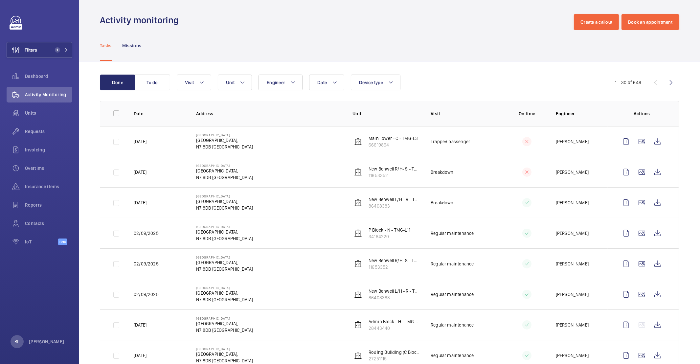
scroll to position [53, 0]
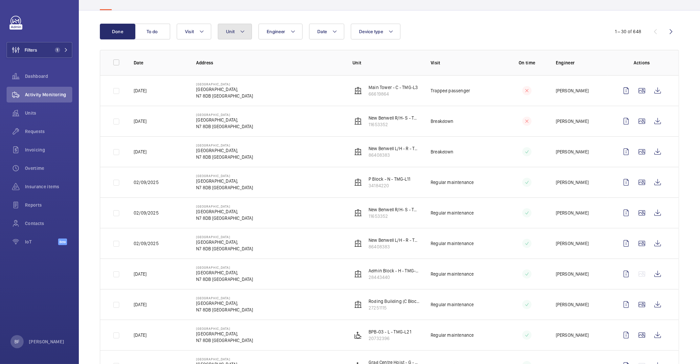
click at [248, 29] on button "Unit" at bounding box center [235, 32] width 34 height 16
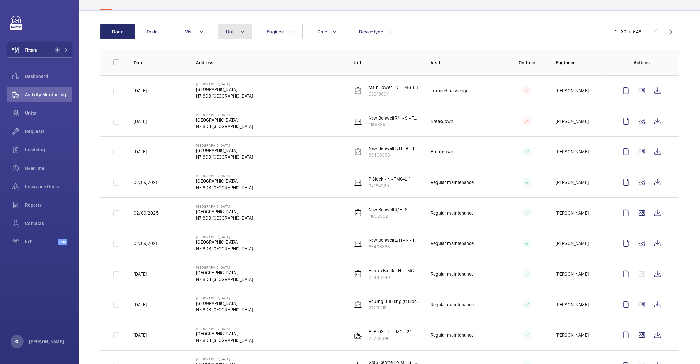
click at [245, 33] on button "Unit" at bounding box center [235, 32] width 34 height 16
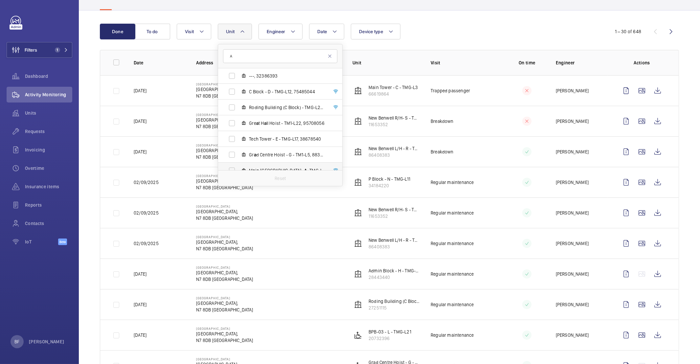
scroll to position [151, 0]
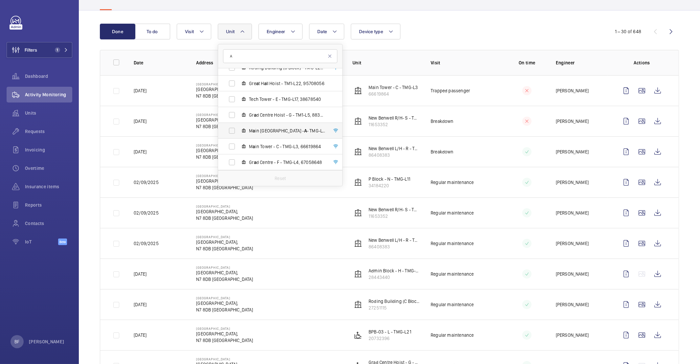
type input "A"
click at [270, 135] on label "M a in Tower - A - TMG-L1, 82373369" at bounding box center [275, 131] width 114 height 16
click at [239, 135] on input "M a in Tower - A - TMG-L1, 82373369" at bounding box center [231, 130] width 13 height 13
checkbox input "true"
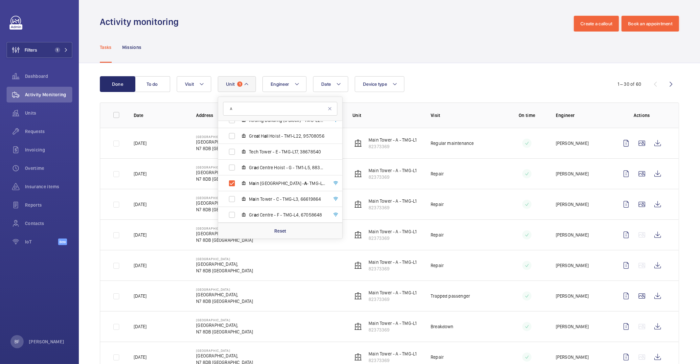
click at [426, 28] on div "Activity monitoring Create a callout Book an appointment" at bounding box center [389, 24] width 579 height 16
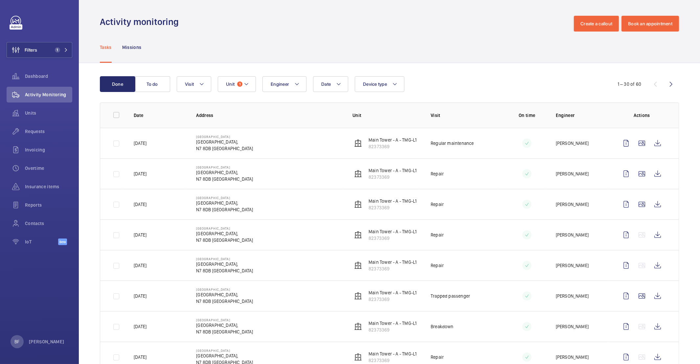
scroll to position [1, 0]
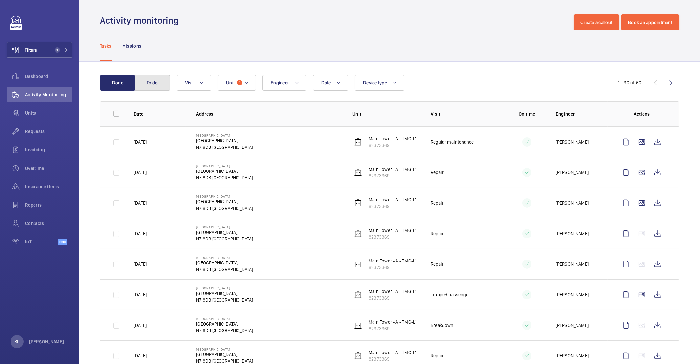
click at [165, 87] on button "To do" at bounding box center [152, 83] width 35 height 16
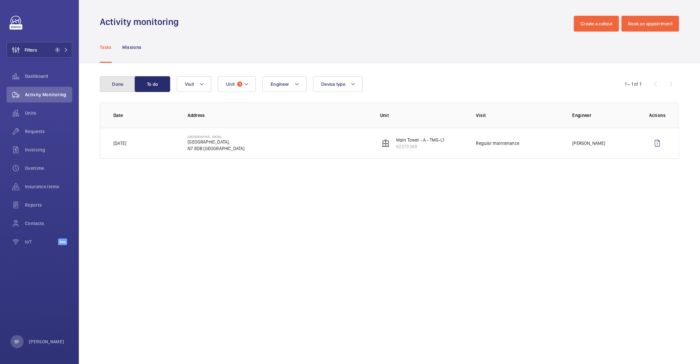
click at [131, 78] on button "Done" at bounding box center [117, 84] width 35 height 16
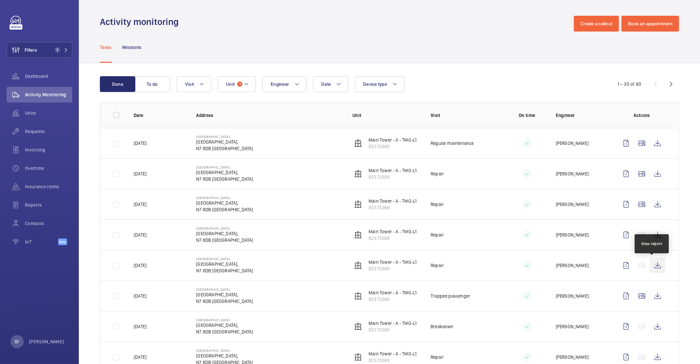
click at [653, 269] on wm-front-icon-button at bounding box center [658, 266] width 16 height 16
